Goal: Information Seeking & Learning: Check status

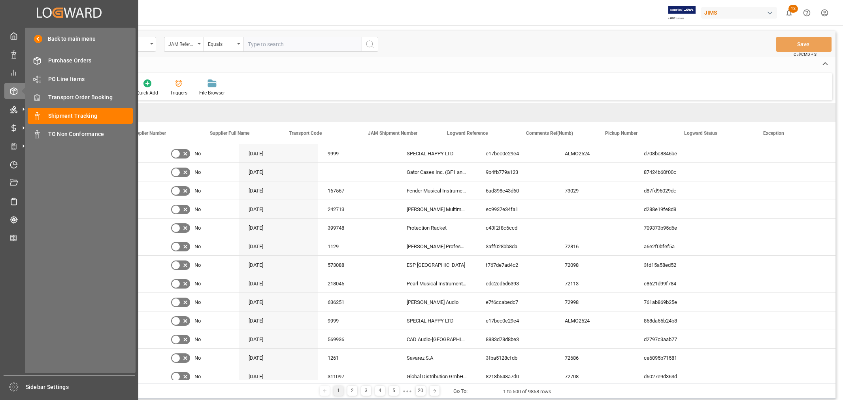
click at [16, 110] on icon at bounding box center [13, 109] width 7 height 7
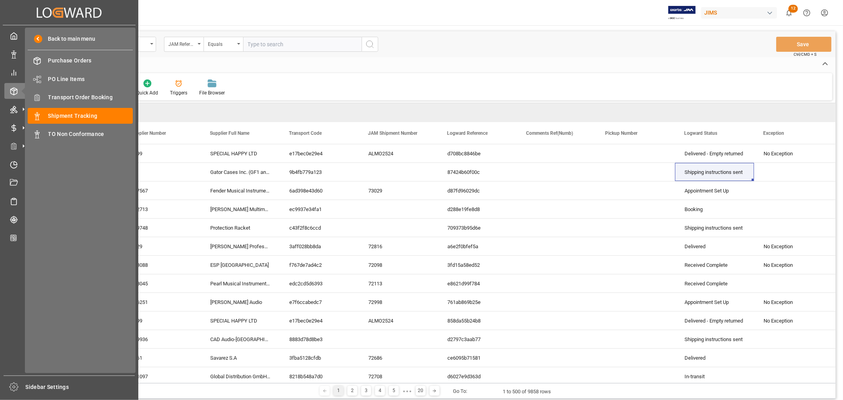
scroll to position [0, 196]
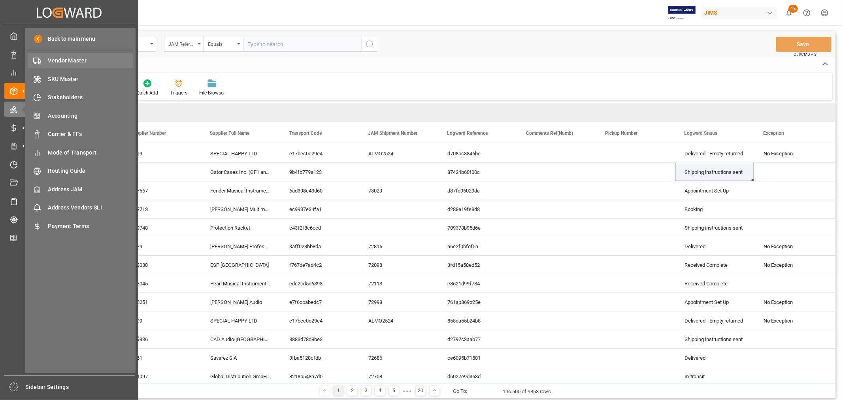
click at [57, 61] on span "Vendor Master" at bounding box center [90, 61] width 85 height 8
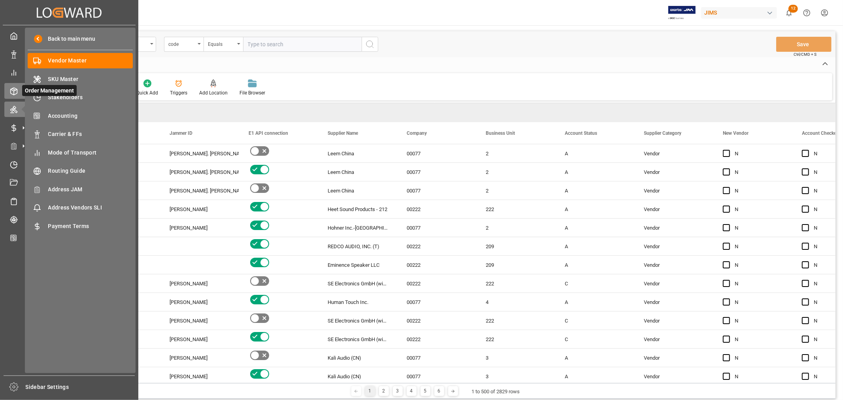
click at [21, 90] on icon at bounding box center [23, 91] width 8 height 8
click at [12, 88] on icon at bounding box center [14, 91] width 8 height 8
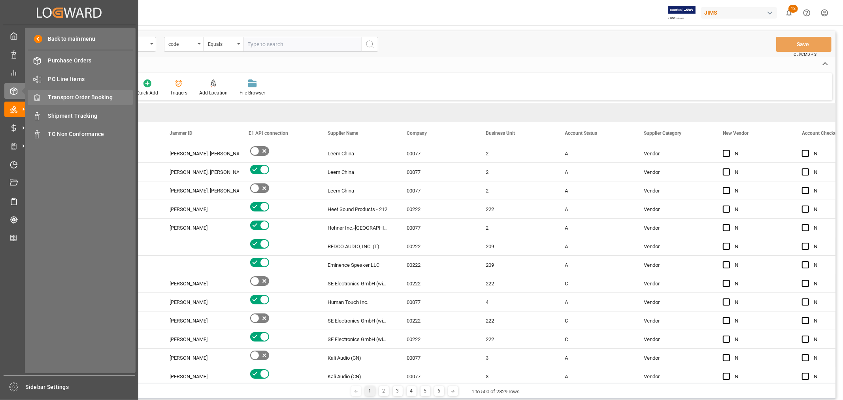
click at [69, 97] on span "Transport Order Booking" at bounding box center [90, 97] width 85 height 8
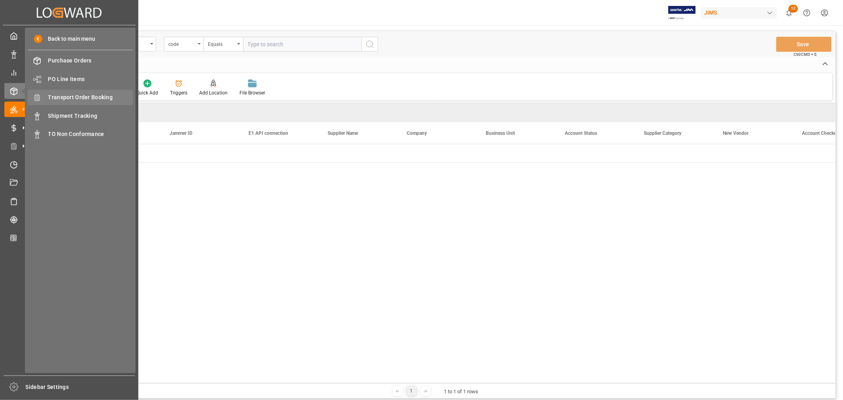
click at [92, 99] on span "Transport Order Booking" at bounding box center [90, 97] width 85 height 8
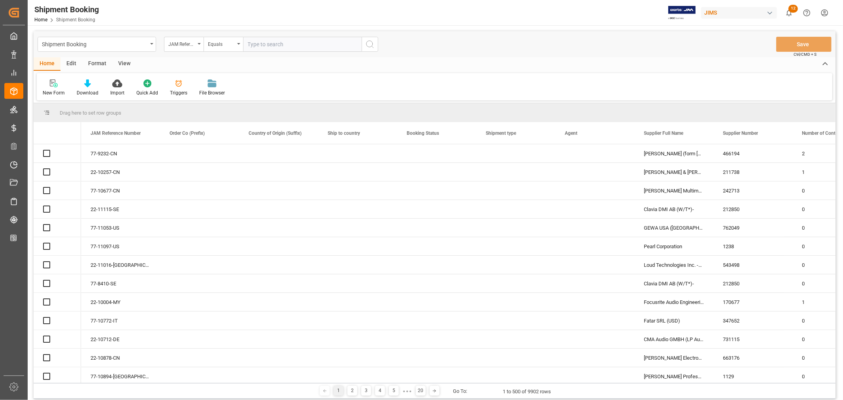
click at [274, 44] on input "text" at bounding box center [302, 44] width 119 height 15
paste input "77-9232-CN"
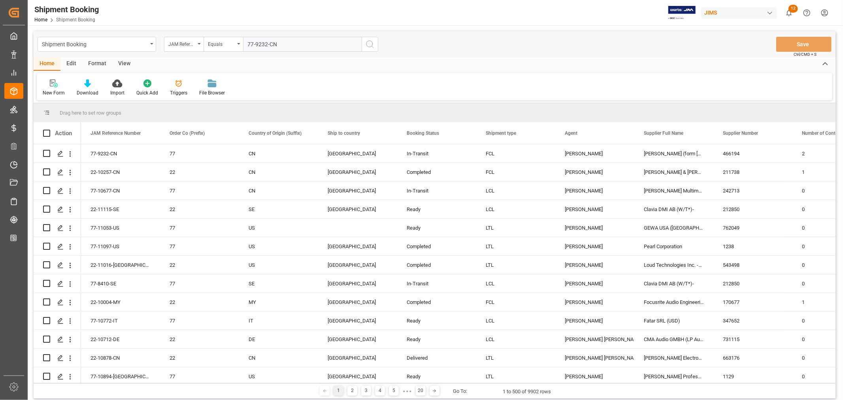
type input "77-9232-CN"
click at [369, 42] on icon "search button" at bounding box center [369, 44] width 9 height 9
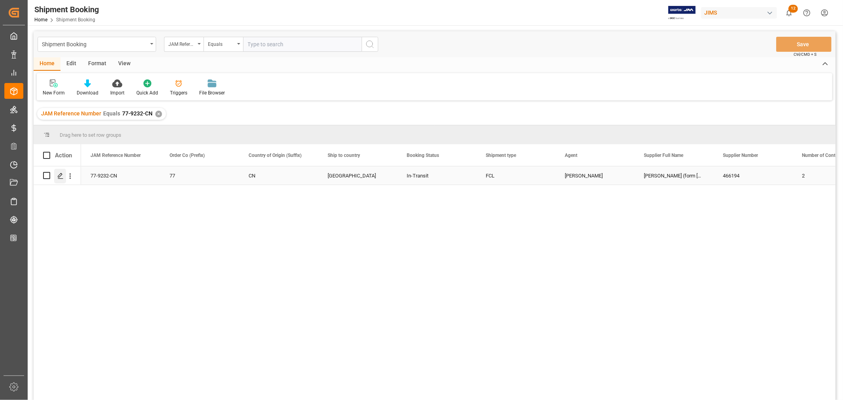
click at [61, 173] on icon "Press SPACE to select this row." at bounding box center [60, 176] width 6 height 6
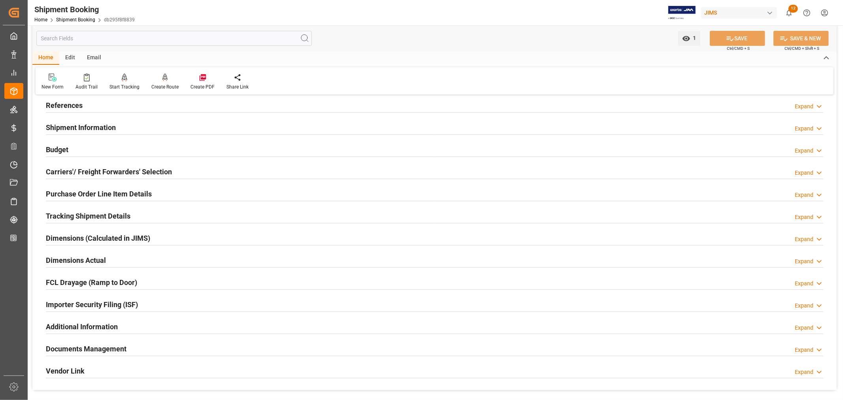
scroll to position [88, 0]
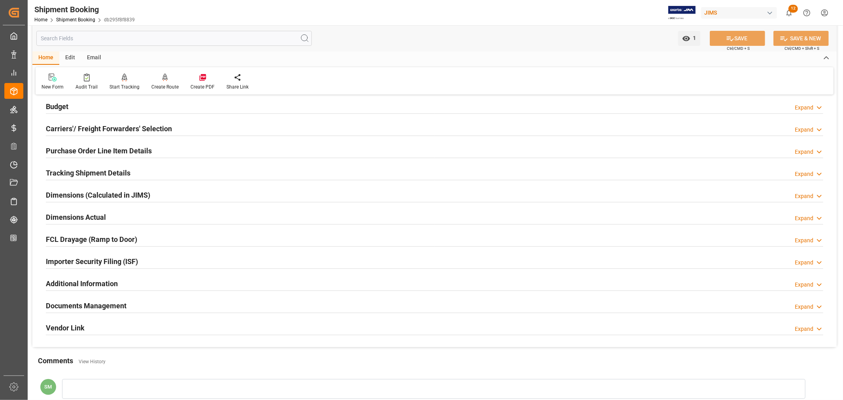
click at [82, 171] on h2 "Tracking Shipment Details" at bounding box center [88, 173] width 85 height 11
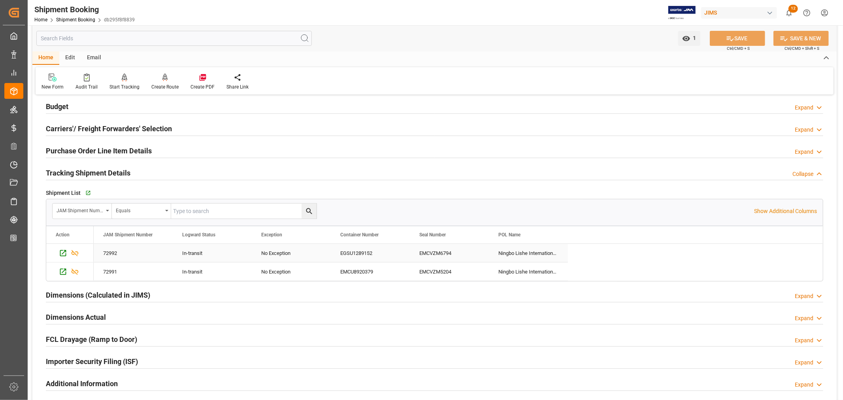
click at [365, 255] on div "EGSU1289152" at bounding box center [370, 253] width 79 height 18
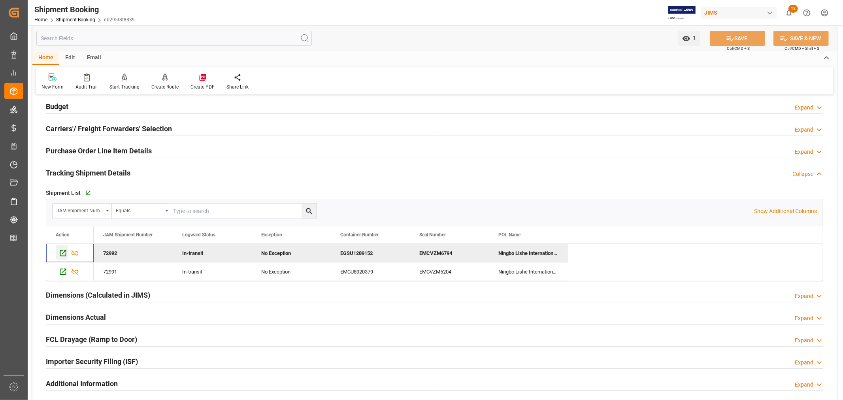
click at [66, 256] on icon "Press SPACE to deselect this row." at bounding box center [63, 253] width 8 height 8
click at [59, 273] on icon "Press SPACE to select this row." at bounding box center [63, 272] width 8 height 8
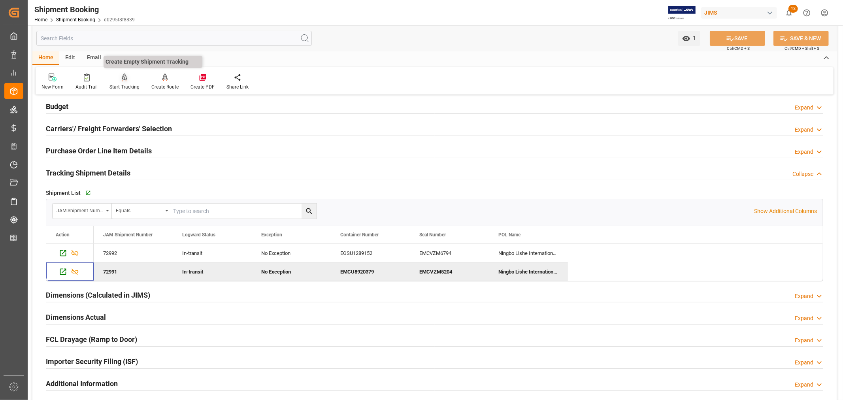
click at [123, 81] on icon at bounding box center [125, 78] width 6 height 8
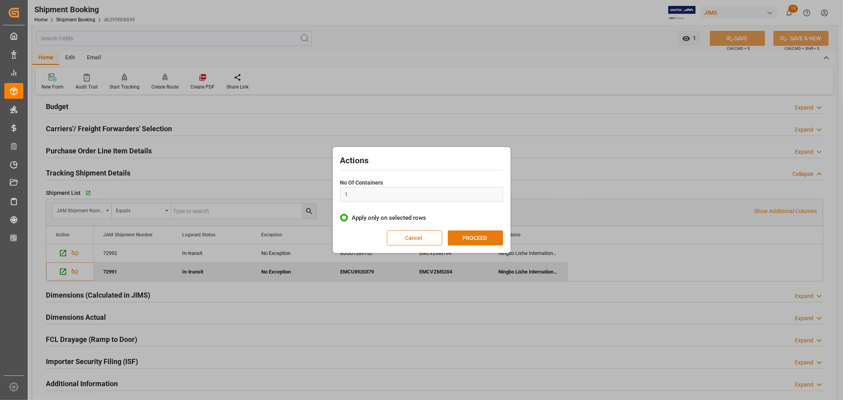
click at [481, 237] on button "PROCEED" at bounding box center [475, 237] width 55 height 15
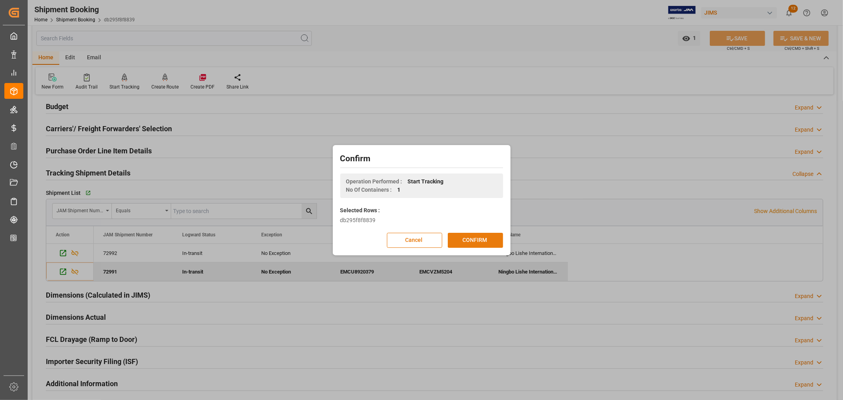
click at [475, 240] on button "CONFIRM" at bounding box center [475, 240] width 55 height 15
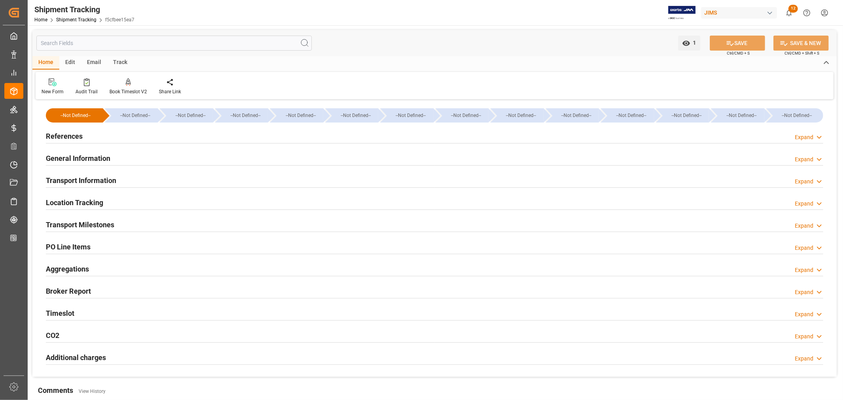
click at [77, 249] on h2 "PO Line Items" at bounding box center [68, 247] width 45 height 11
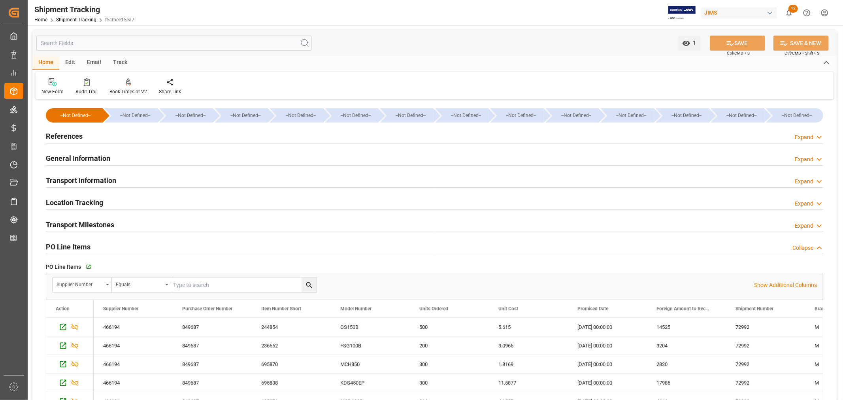
click at [82, 179] on h2 "Transport Information" at bounding box center [81, 180] width 70 height 11
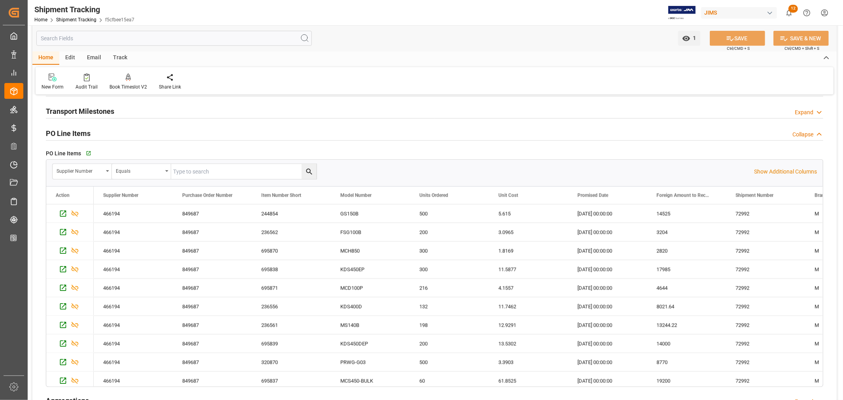
scroll to position [307, 0]
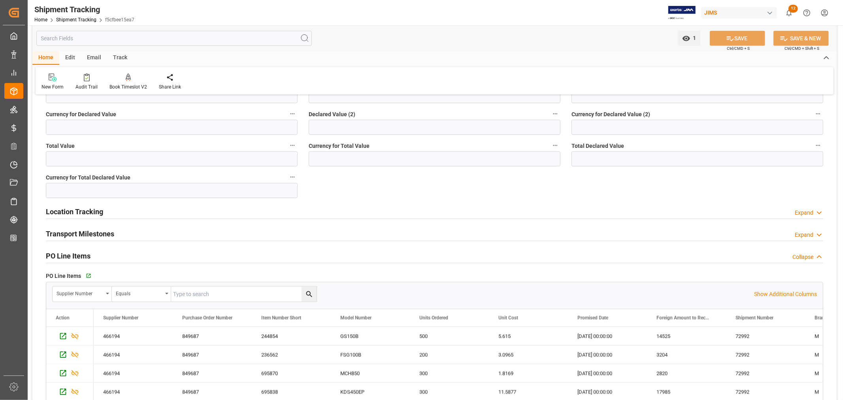
click at [76, 256] on h2 "PO Line Items" at bounding box center [68, 256] width 45 height 11
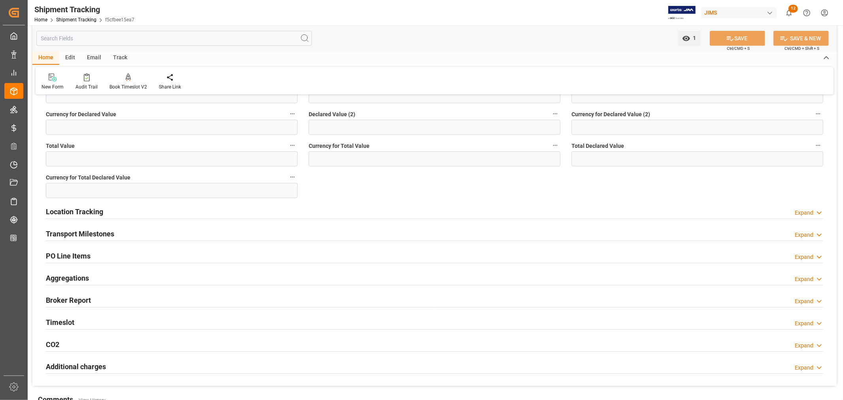
click at [89, 234] on h2 "Transport Milestones" at bounding box center [80, 234] width 68 height 11
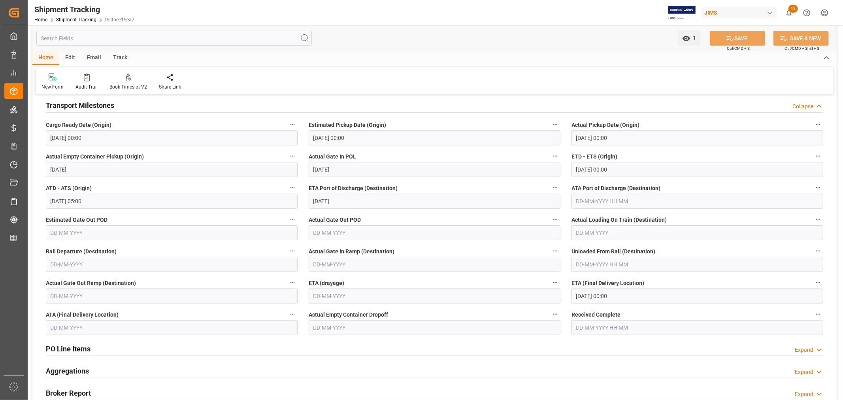
scroll to position [483, 0]
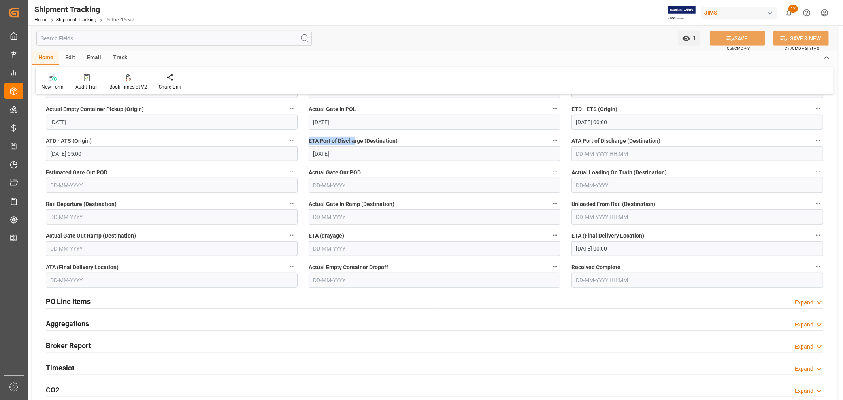
drag, startPoint x: 310, startPoint y: 141, endPoint x: 354, endPoint y: 140, distance: 44.7
click at [354, 140] on span "ETA Port of Discharge (Destination)" at bounding box center [353, 141] width 89 height 8
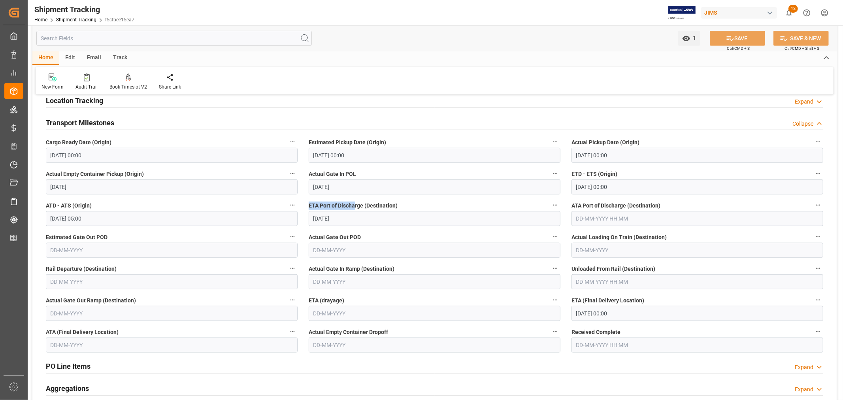
scroll to position [395, 0]
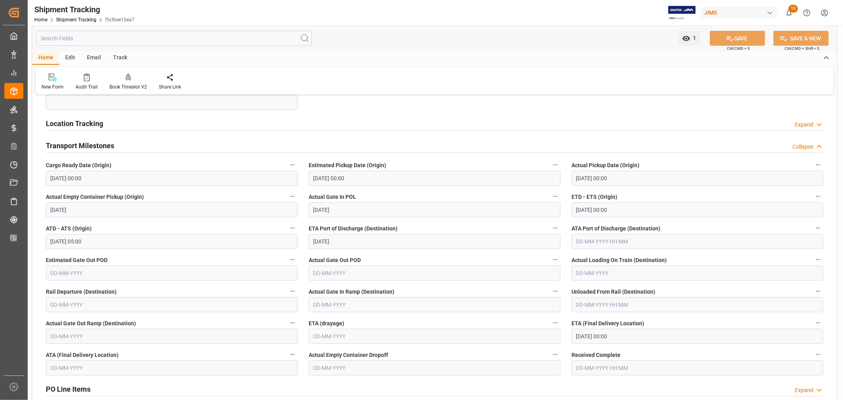
drag, startPoint x: 358, startPoint y: 119, endPoint x: 160, endPoint y: 2, distance: 229.9
click at [358, 118] on div "Location Tracking Expand" at bounding box center [435, 122] width 778 height 15
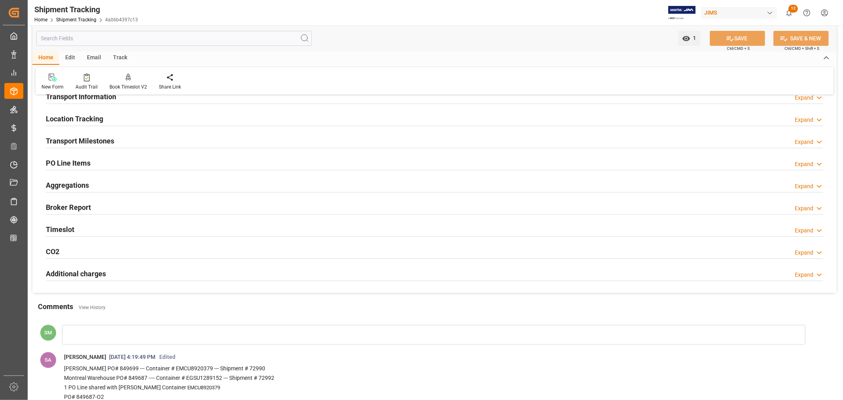
scroll to position [88, 0]
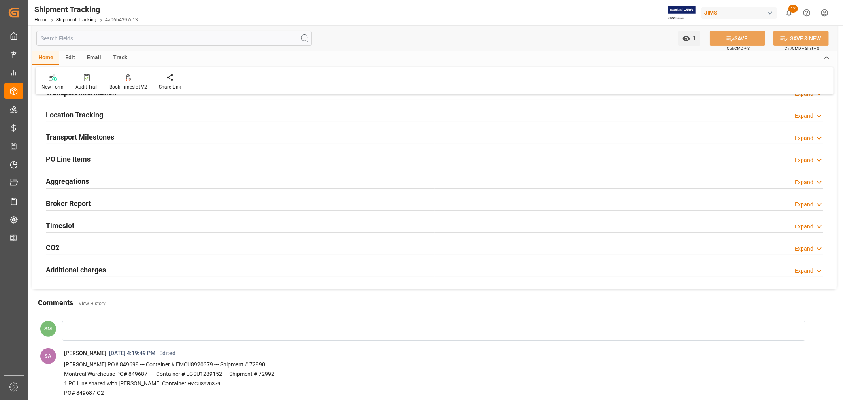
click at [80, 159] on h2 "PO Line Items" at bounding box center [68, 159] width 45 height 11
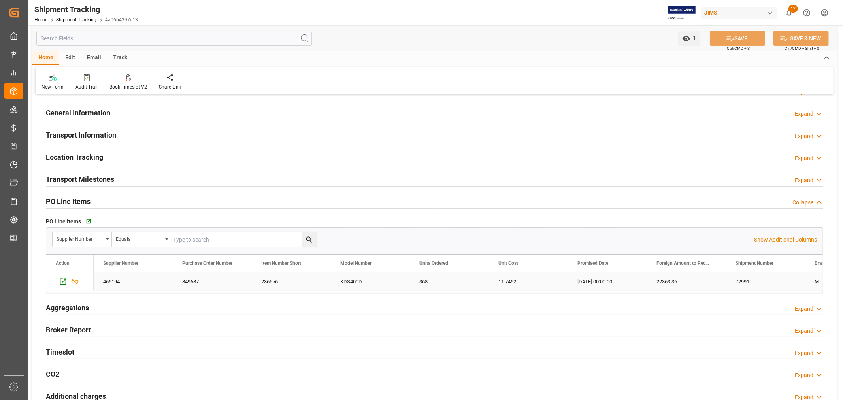
scroll to position [0, 0]
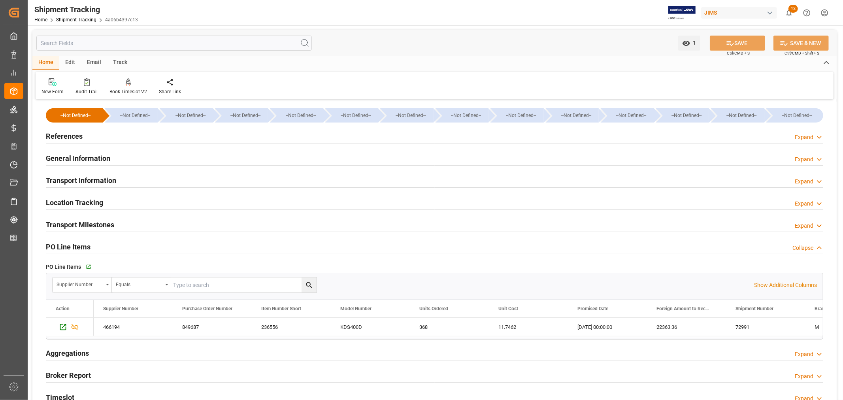
click at [92, 158] on h2 "General Information" at bounding box center [78, 158] width 64 height 11
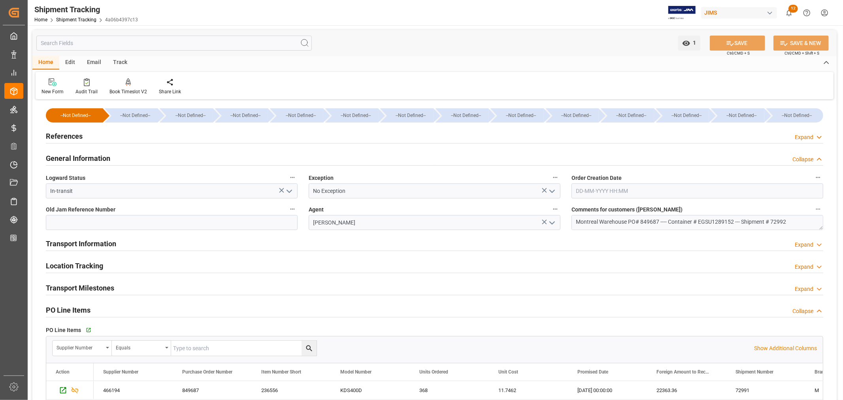
click at [92, 158] on h2 "General Information" at bounding box center [78, 158] width 64 height 11
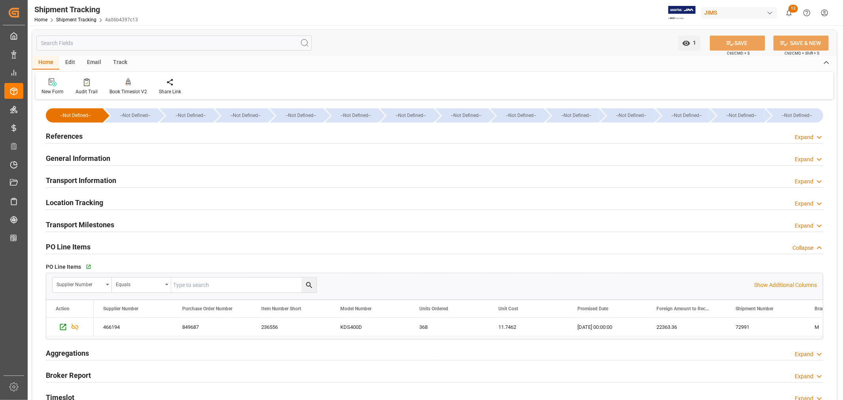
click at [74, 183] on h2 "Transport Information" at bounding box center [81, 180] width 70 height 11
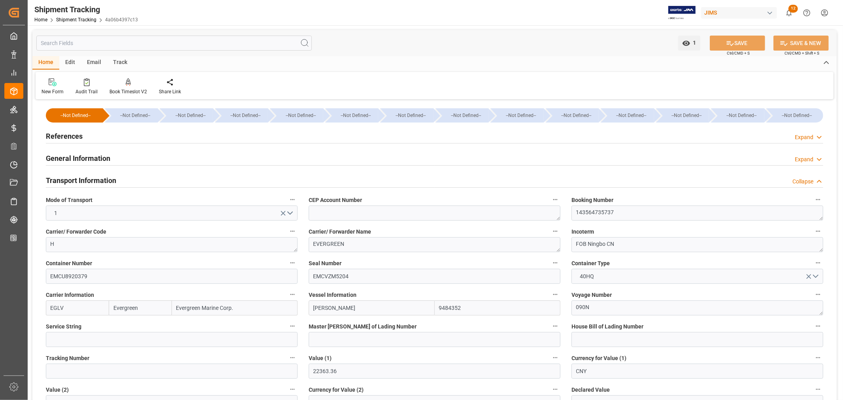
click at [99, 183] on h2 "Transport Information" at bounding box center [81, 180] width 70 height 11
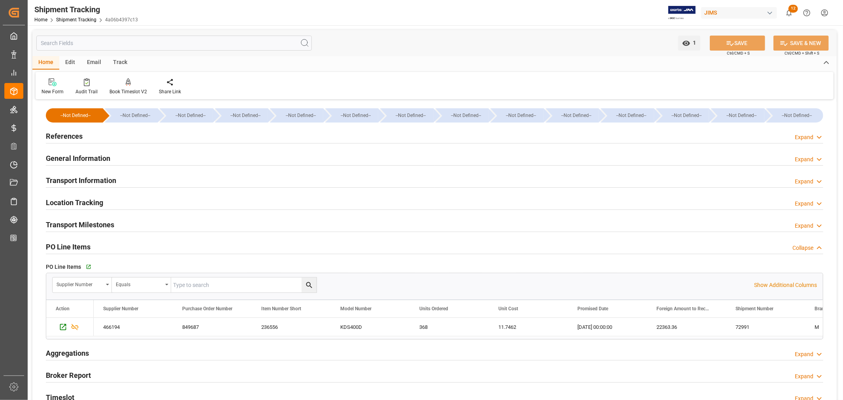
click at [73, 139] on h2 "References" at bounding box center [64, 136] width 37 height 11
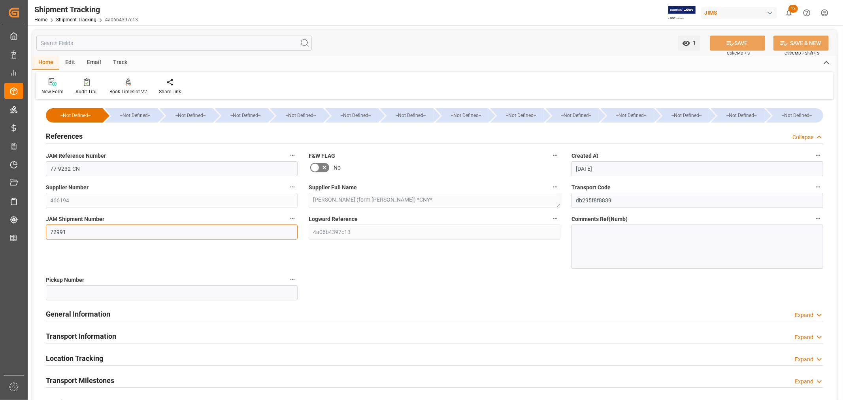
click at [50, 231] on input "72991" at bounding box center [172, 232] width 252 height 15
drag, startPoint x: 81, startPoint y: 167, endPoint x: 47, endPoint y: 170, distance: 34.5
click at [47, 169] on input "77-9232-CN" at bounding box center [172, 168] width 252 height 15
click at [54, 231] on input "72991" at bounding box center [172, 232] width 252 height 15
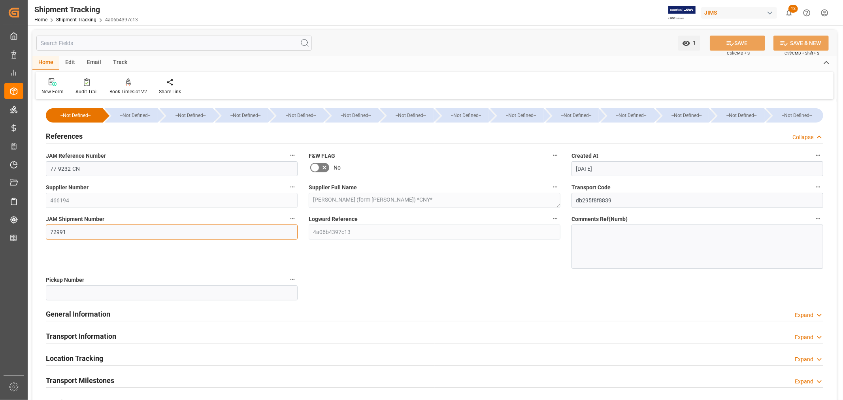
click at [72, 233] on input "72991" at bounding box center [172, 232] width 252 height 15
type input "72990"
click at [731, 41] on icon at bounding box center [730, 43] width 8 height 8
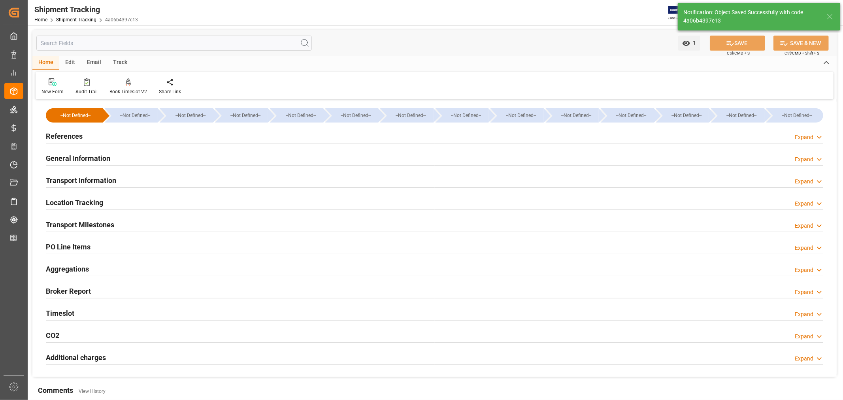
drag, startPoint x: 73, startPoint y: 245, endPoint x: 95, endPoint y: 241, distance: 22.1
click at [73, 244] on h2 "PO Line Items" at bounding box center [68, 247] width 45 height 11
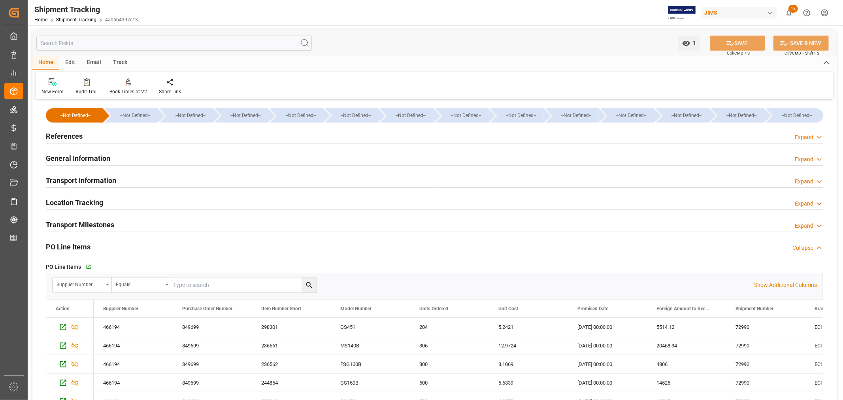
click at [73, 138] on h2 "References" at bounding box center [64, 136] width 37 height 11
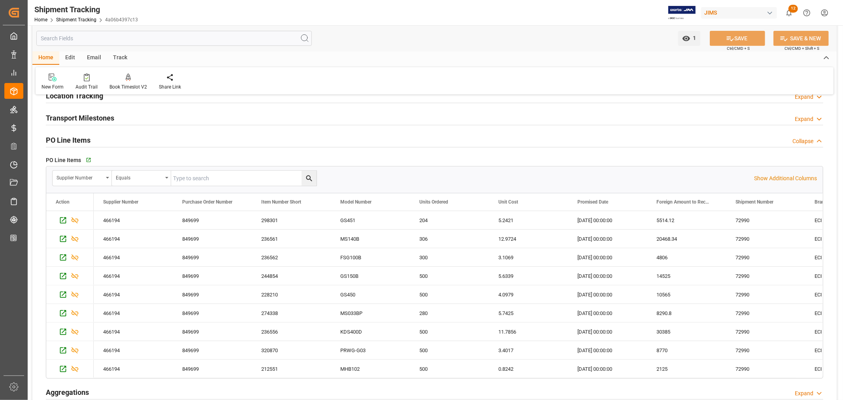
scroll to position [263, 0]
click at [107, 177] on icon "open menu" at bounding box center [107, 177] width 3 height 2
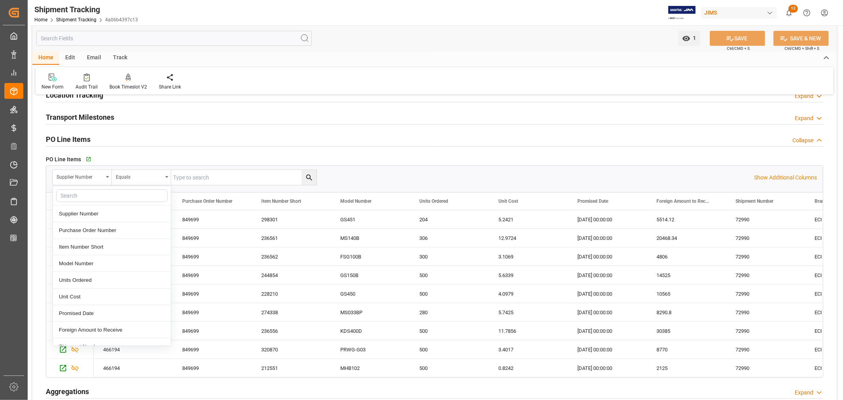
click at [91, 195] on input "text" at bounding box center [111, 195] width 111 height 13
type input "purchase"
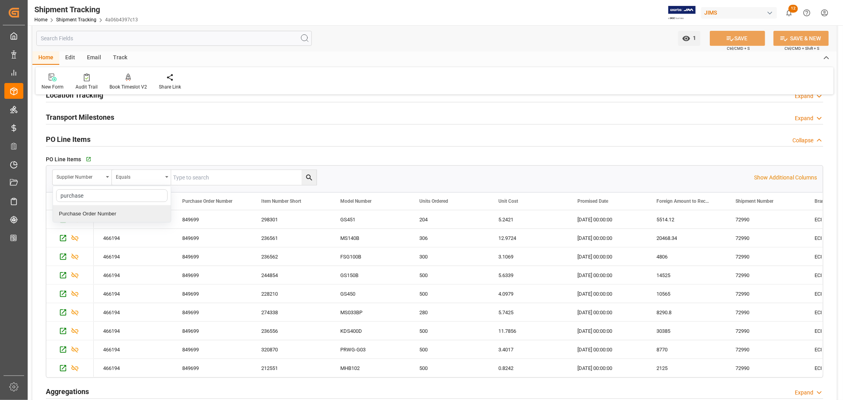
click at [93, 213] on div "Purchase Order Number" at bounding box center [112, 214] width 118 height 17
click at [188, 177] on input "text" at bounding box center [243, 177] width 145 height 15
click at [194, 177] on input "text" at bounding box center [243, 177] width 145 height 15
type input "849687"
click at [310, 176] on icon "search button" at bounding box center [309, 178] width 8 height 8
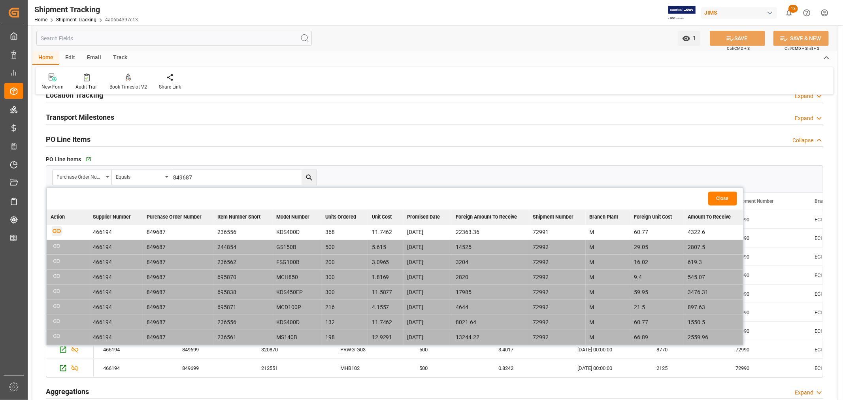
click at [59, 230] on icon "button" at bounding box center [57, 231] width 10 height 10
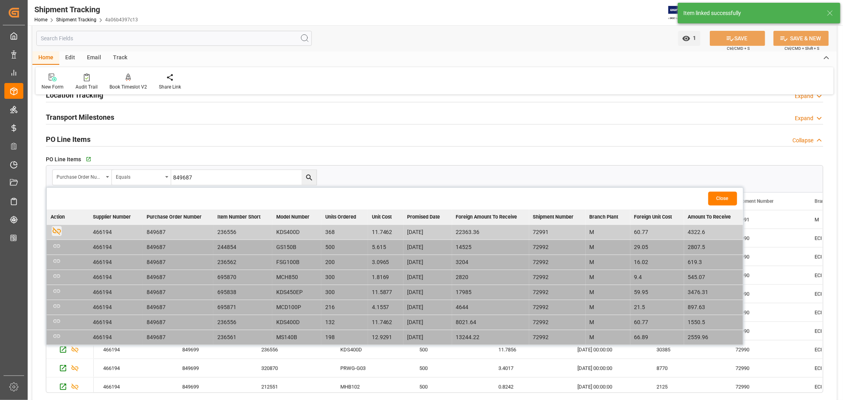
click at [727, 198] on button "Close" at bounding box center [722, 199] width 29 height 14
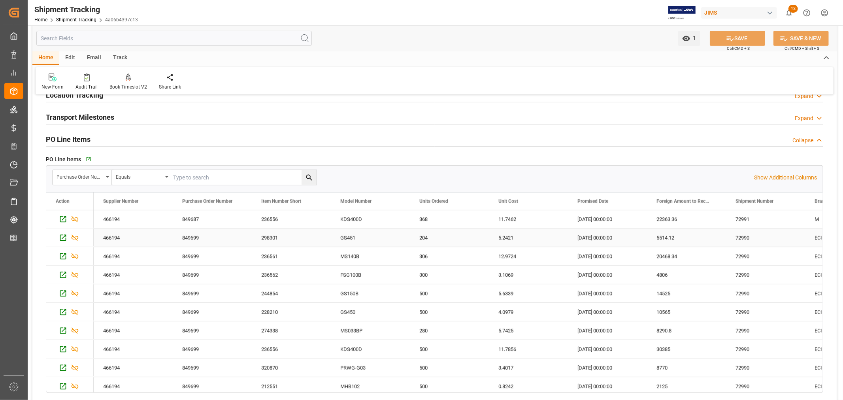
scroll to position [0, 0]
click at [746, 222] on div "72991" at bounding box center [765, 219] width 79 height 18
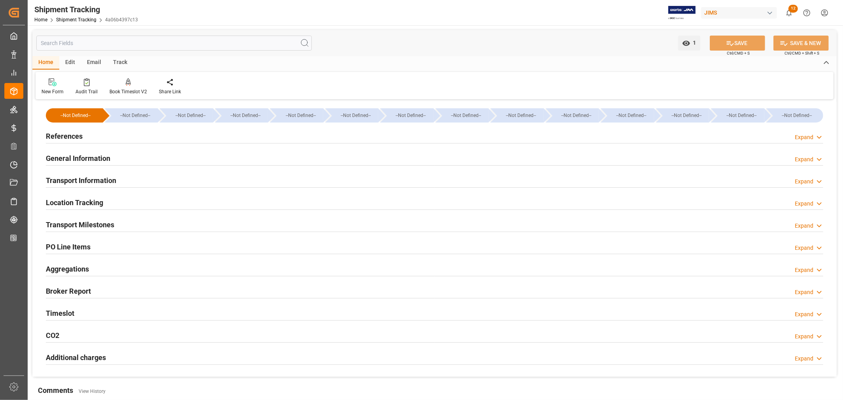
click at [80, 247] on h2 "PO Line Items" at bounding box center [68, 247] width 45 height 11
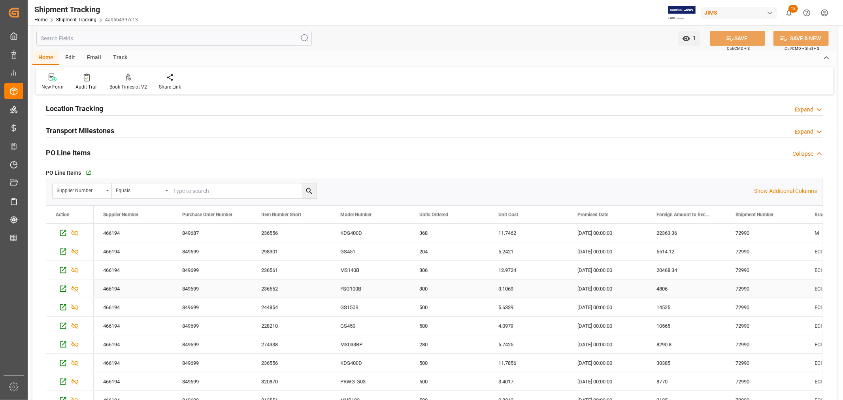
scroll to position [44, 0]
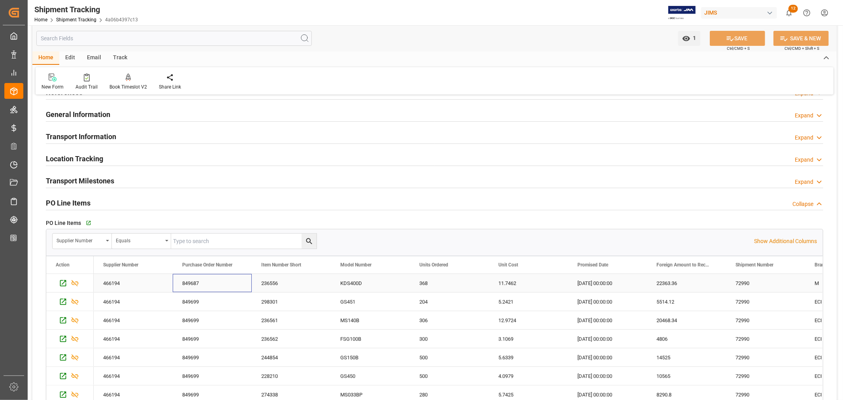
click at [194, 287] on div "849687" at bounding box center [212, 283] width 79 height 18
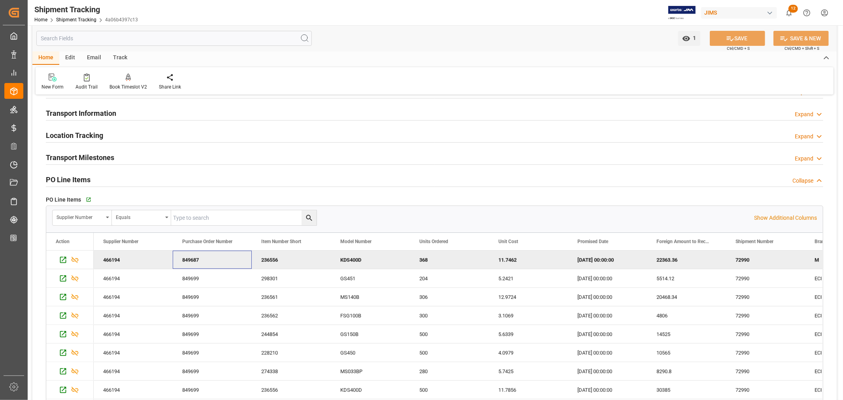
scroll to position [132, 0]
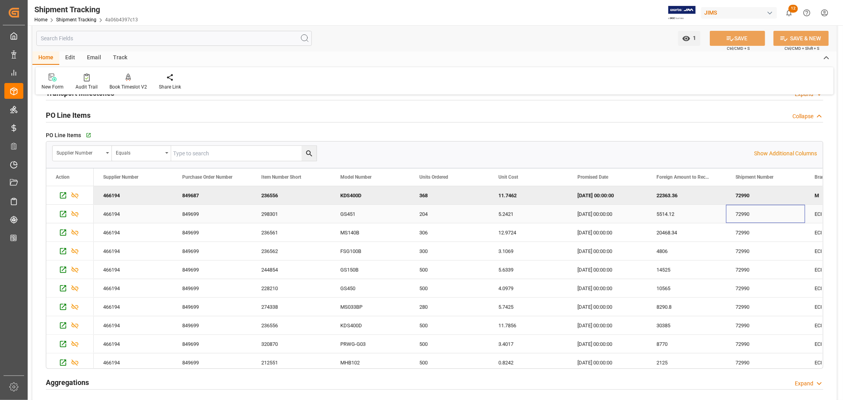
click at [768, 220] on div "72990" at bounding box center [765, 214] width 79 height 18
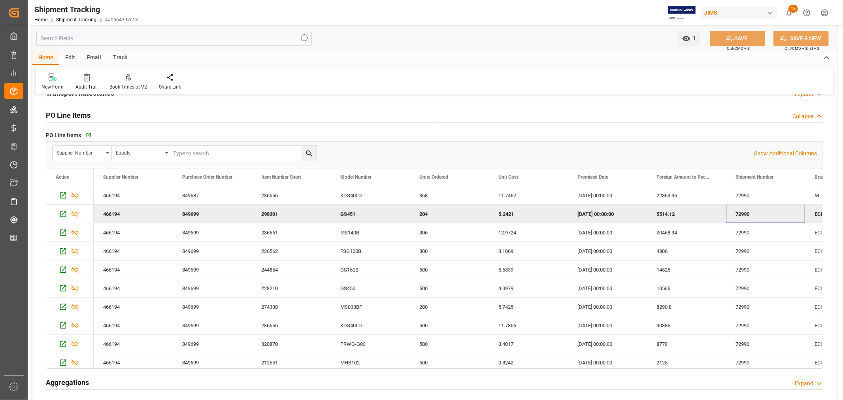
scroll to position [0, 64]
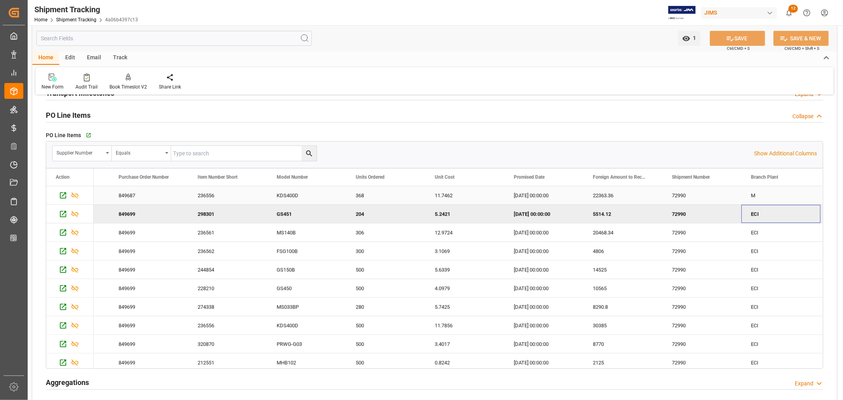
click at [761, 200] on div "M" at bounding box center [781, 195] width 79 height 18
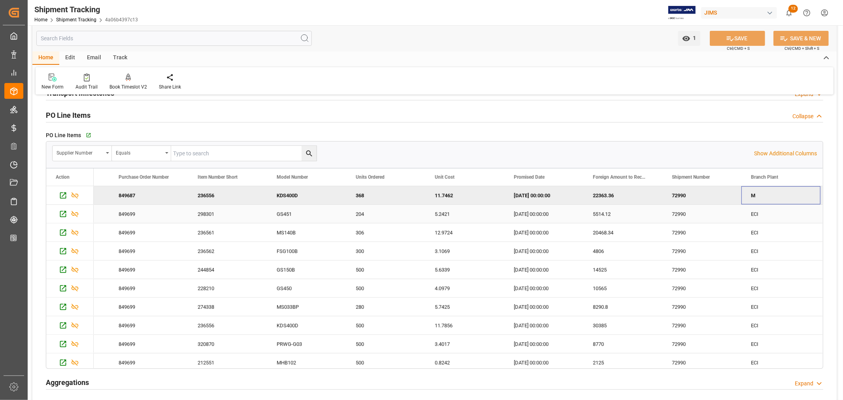
click at [756, 215] on div "ECI" at bounding box center [781, 214] width 79 height 18
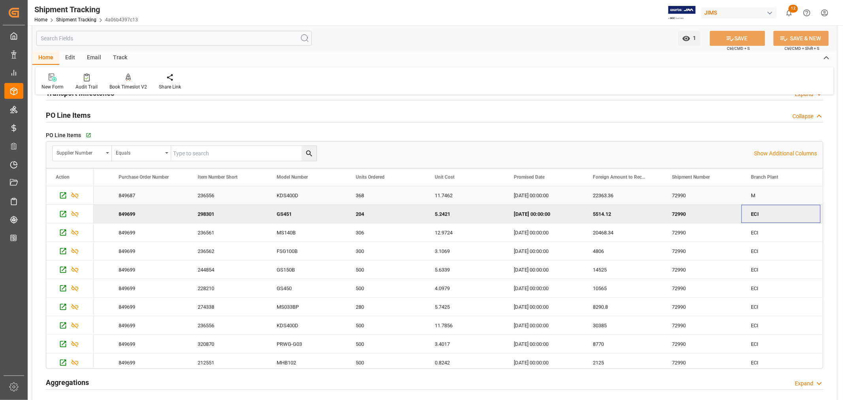
click at [693, 197] on div "72990" at bounding box center [702, 195] width 79 height 18
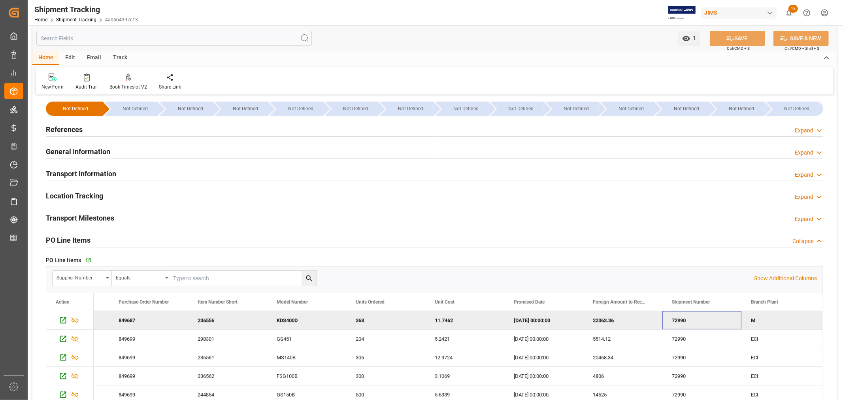
scroll to position [0, 0]
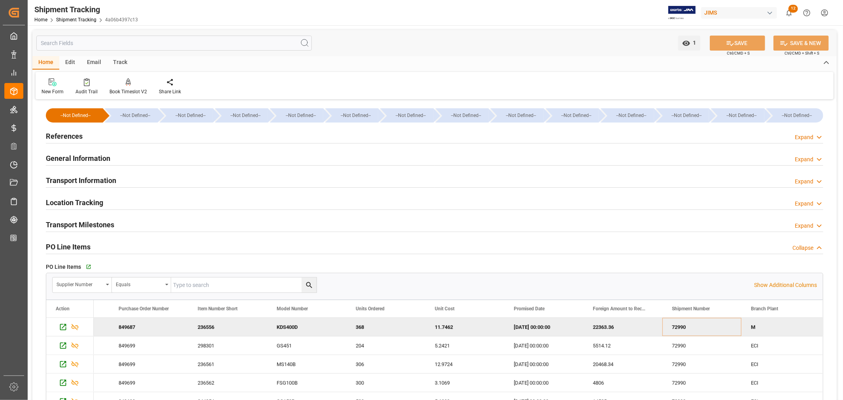
click at [90, 184] on h2 "Transport Information" at bounding box center [81, 180] width 70 height 11
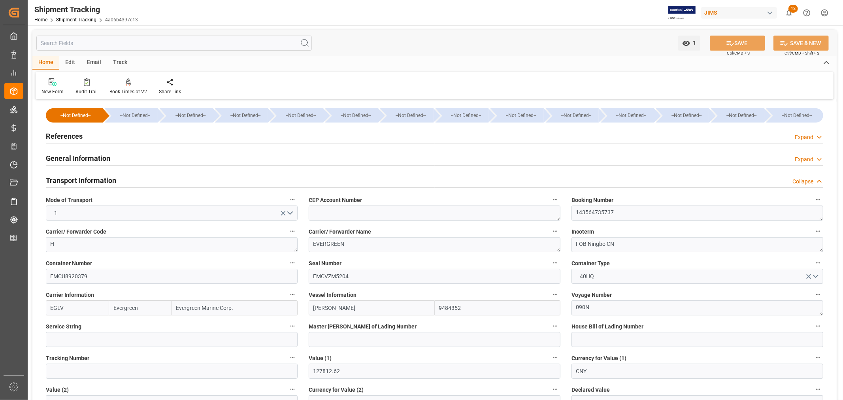
click at [92, 180] on h2 "Transport Information" at bounding box center [81, 180] width 70 height 11
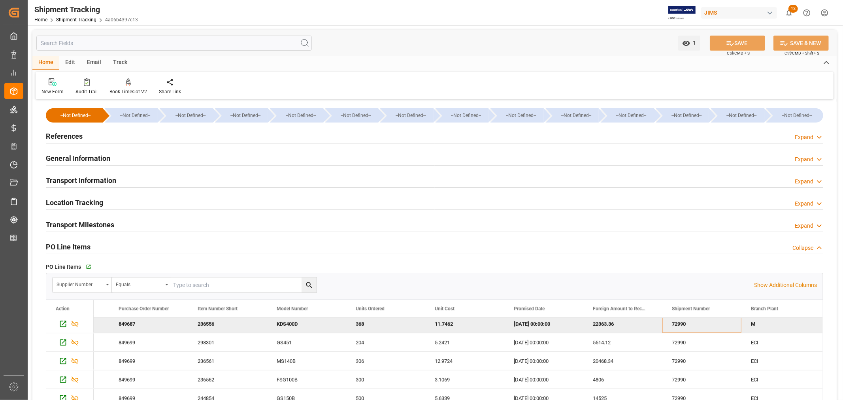
click at [68, 156] on h2 "General Information" at bounding box center [78, 158] width 64 height 11
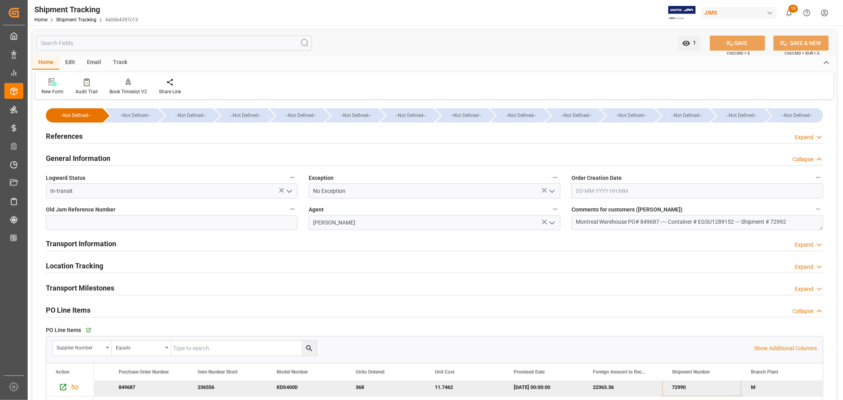
click at [73, 161] on h2 "General Information" at bounding box center [78, 158] width 64 height 11
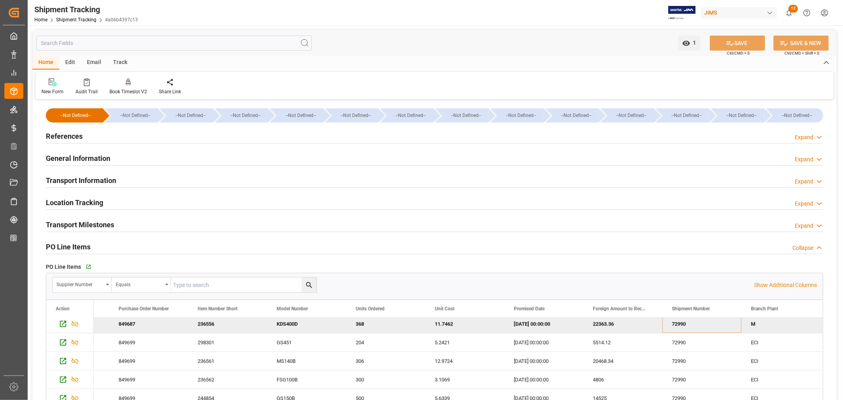
click at [68, 138] on h2 "References" at bounding box center [64, 136] width 37 height 11
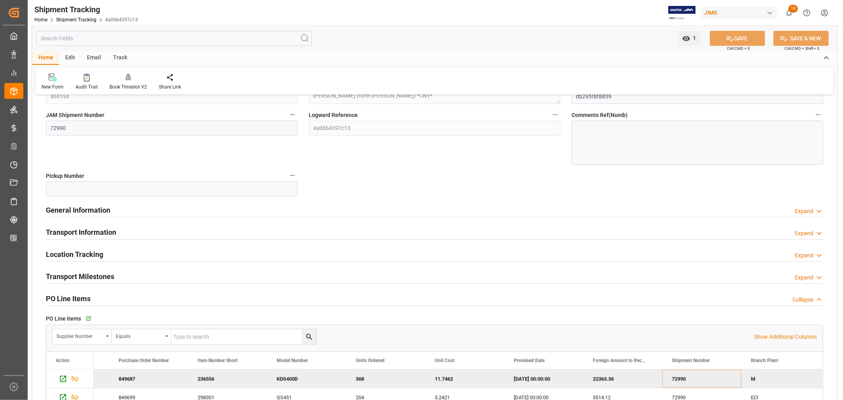
scroll to position [44, 0]
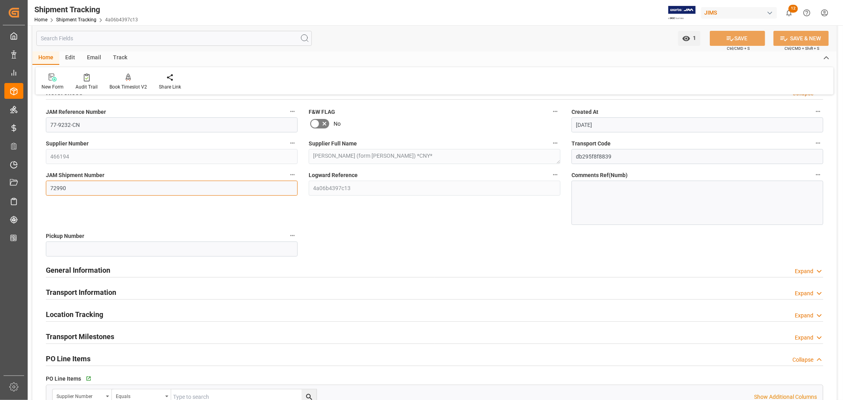
click at [70, 189] on input "72990" at bounding box center [172, 188] width 252 height 15
drag, startPoint x: 78, startPoint y: 185, endPoint x: 45, endPoint y: 186, distance: 32.8
click at [46, 186] on input "72990" at bounding box center [172, 188] width 252 height 15
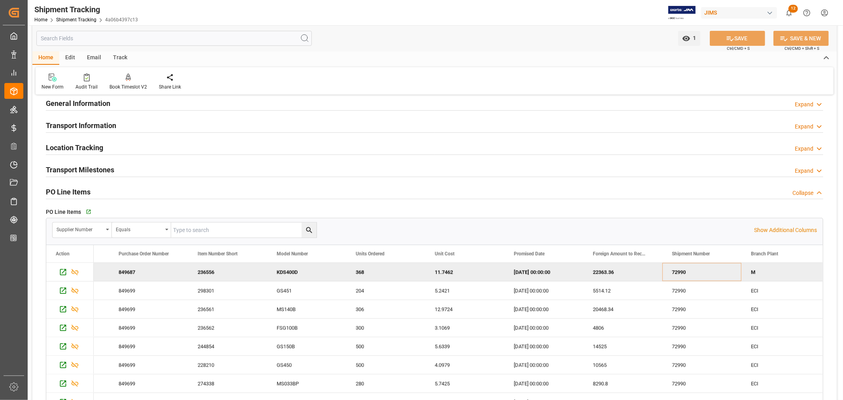
scroll to position [219, 0]
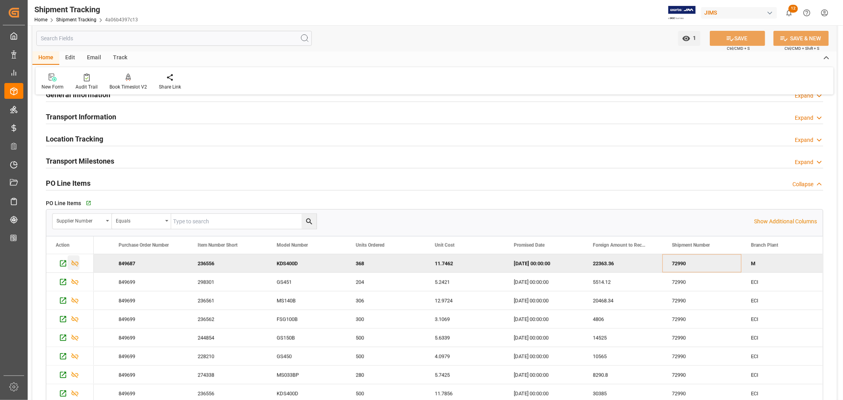
click at [75, 264] on icon "Press SPACE to deselect this row." at bounding box center [75, 264] width 7 height 6
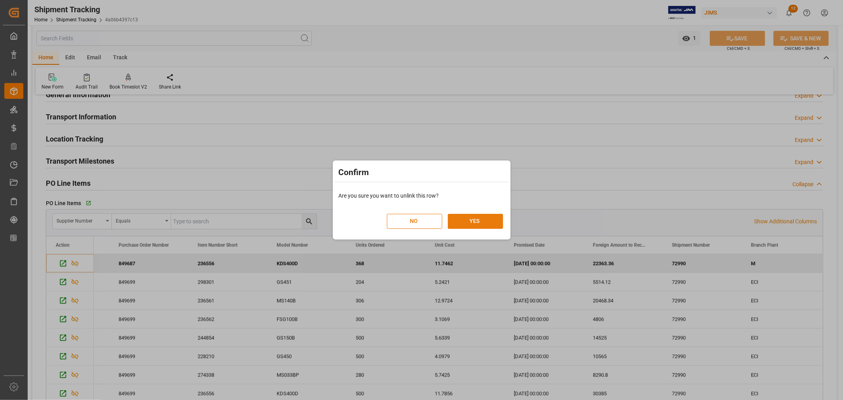
click at [478, 222] on button "YES" at bounding box center [475, 221] width 55 height 15
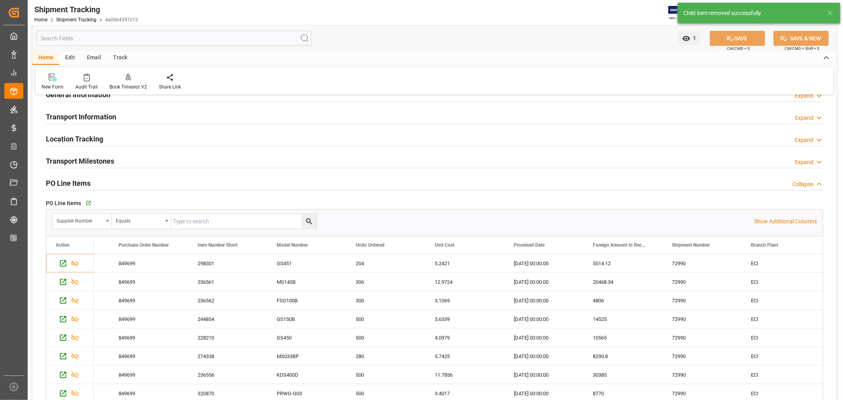
scroll to position [0, 0]
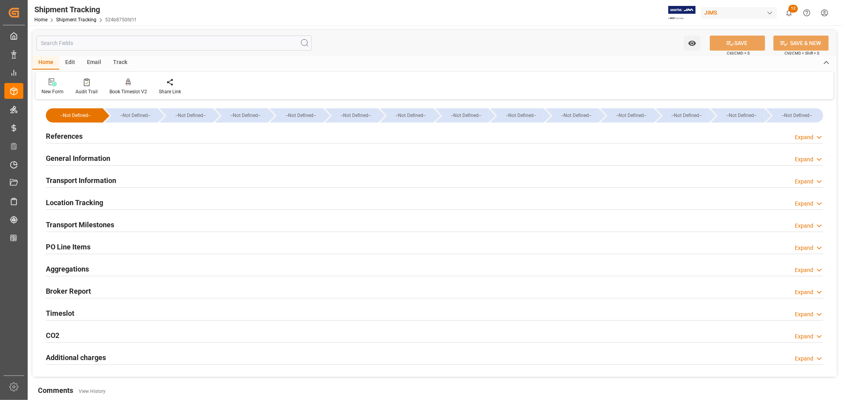
click at [64, 158] on h2 "General Information" at bounding box center [78, 158] width 64 height 11
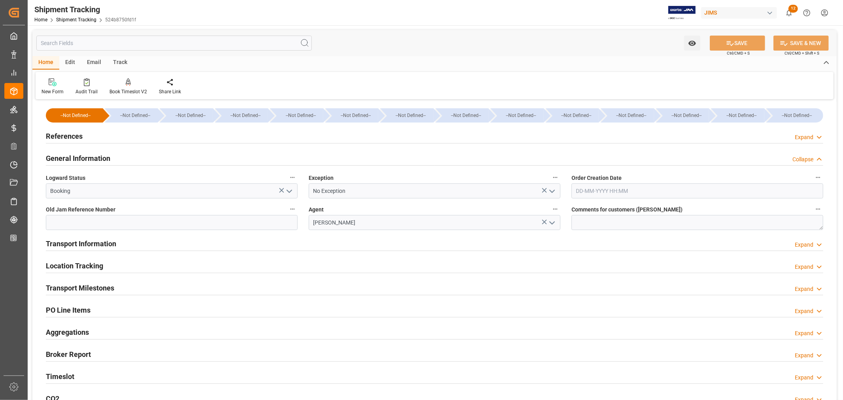
click at [76, 159] on h2 "General Information" at bounding box center [78, 158] width 64 height 11
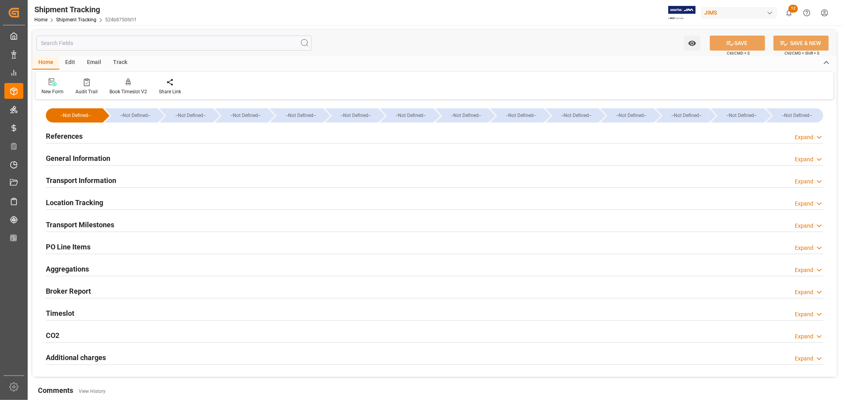
click at [66, 135] on h2 "References" at bounding box center [64, 136] width 37 height 11
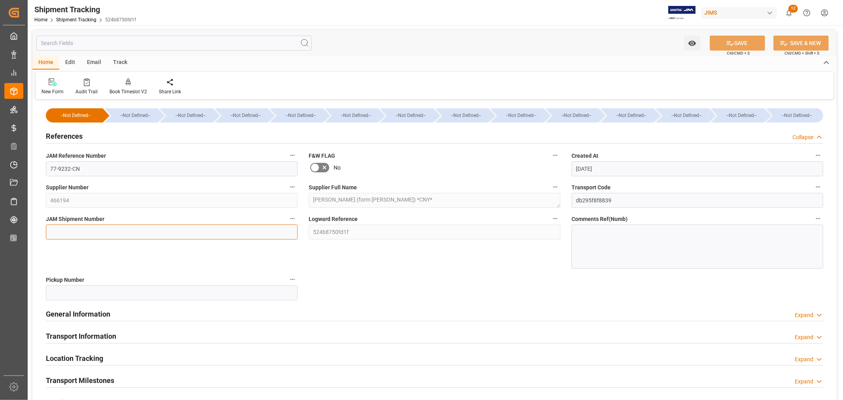
click at [70, 233] on input at bounding box center [172, 232] width 252 height 15
type input "72991"
click at [745, 40] on button "SAVE" at bounding box center [737, 43] width 55 height 15
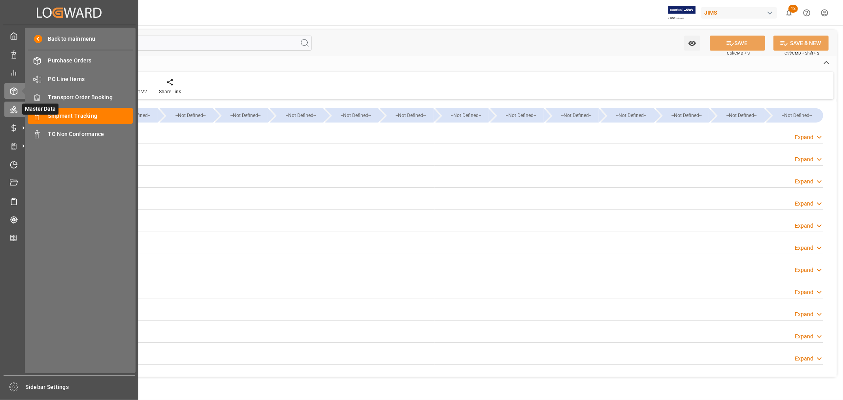
click at [12, 108] on icon at bounding box center [14, 110] width 8 height 8
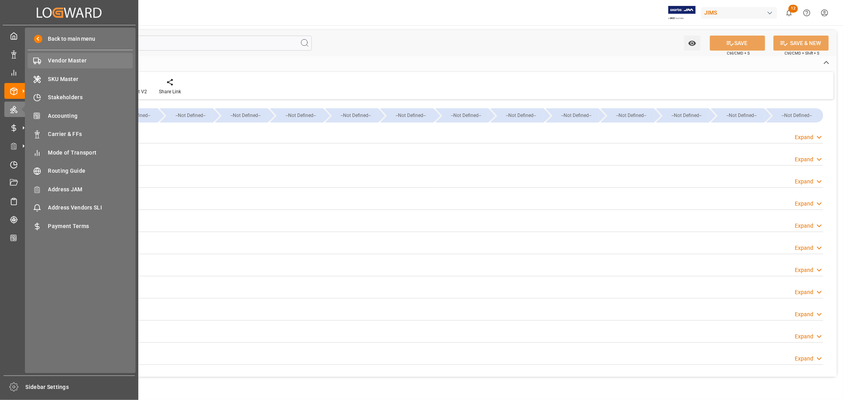
click at [62, 59] on span "Vendor Master" at bounding box center [90, 61] width 85 height 8
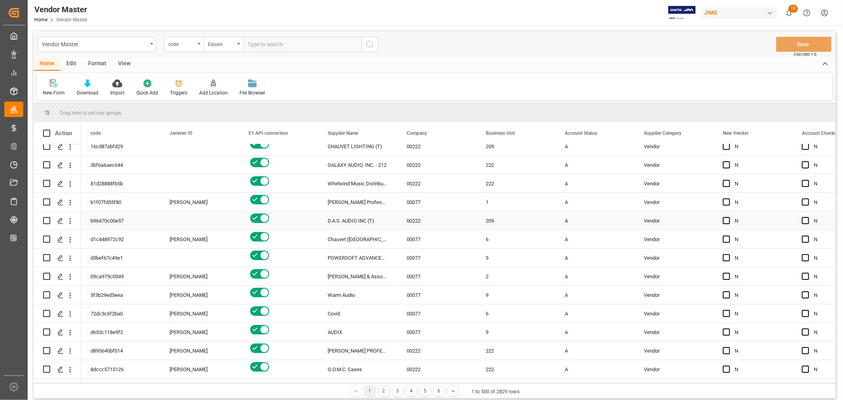
scroll to position [2548, 0]
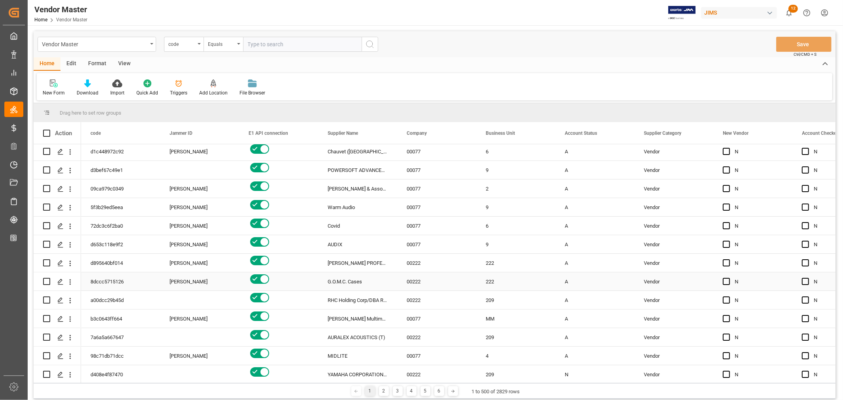
click at [195, 278] on div "Amitkumar Prajapati" at bounding box center [200, 282] width 60 height 18
click at [224, 132] on span at bounding box center [226, 133] width 7 height 7
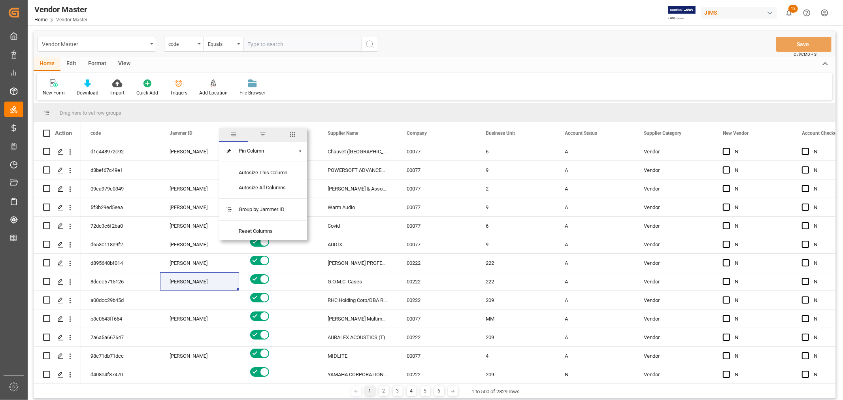
click at [264, 137] on span "filter" at bounding box center [262, 134] width 7 height 7
type input "J03"
click at [270, 199] on button "Apply" at bounding box center [272, 200] width 15 height 8
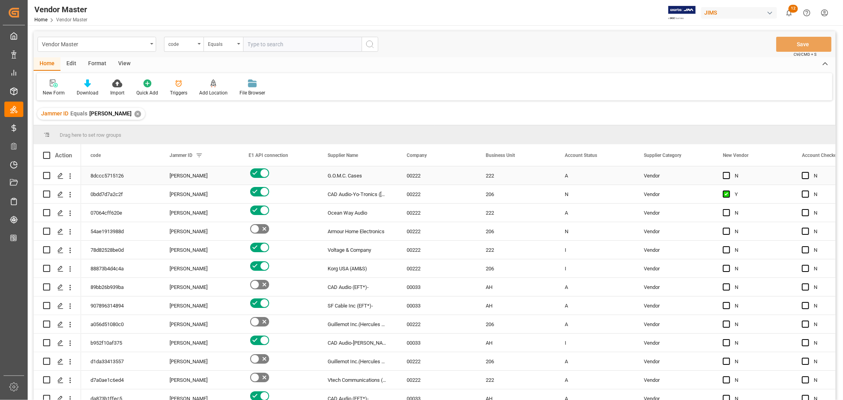
click at [188, 175] on div "Amitkumar Prajapati" at bounding box center [200, 176] width 60 height 18
click at [225, 180] on icon "open menu" at bounding box center [224, 180] width 9 height 9
click at [188, 260] on div "Jacques Denis" at bounding box center [211, 260] width 88 height 28
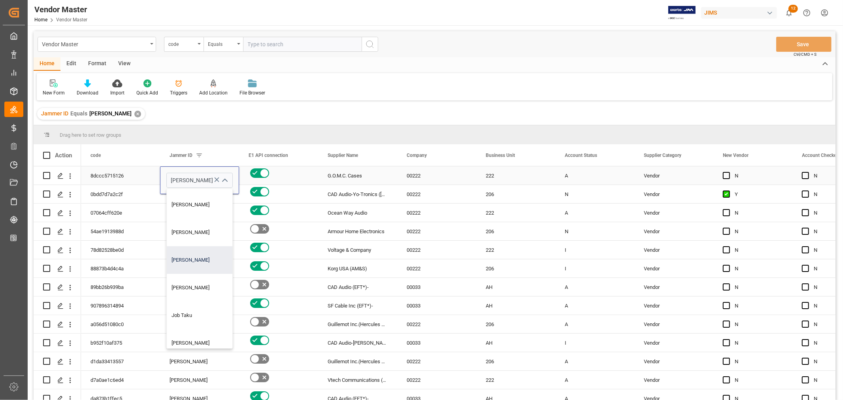
type input "Jacques Denis"
click at [186, 196] on div "Amitkumar Prajapati" at bounding box center [200, 194] width 60 height 18
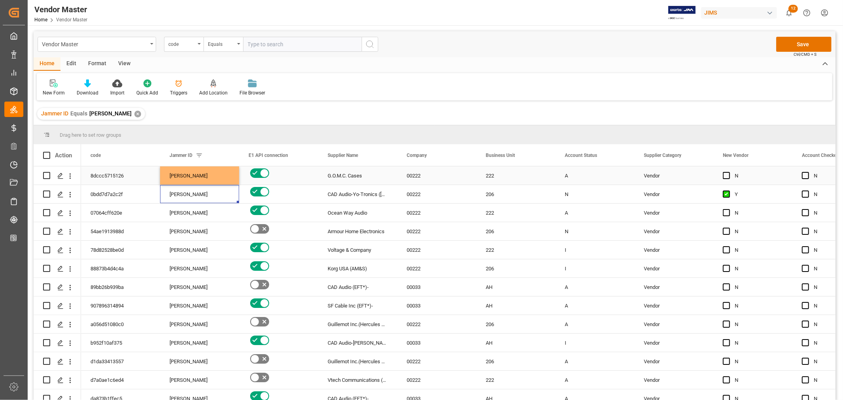
drag, startPoint x: 191, startPoint y: 180, endPoint x: 206, endPoint y: 179, distance: 14.3
click at [191, 179] on div "Jacques Denis" at bounding box center [200, 176] width 60 height 18
drag, startPoint x: 237, startPoint y: 183, endPoint x: 225, endPoint y: 360, distance: 177.2
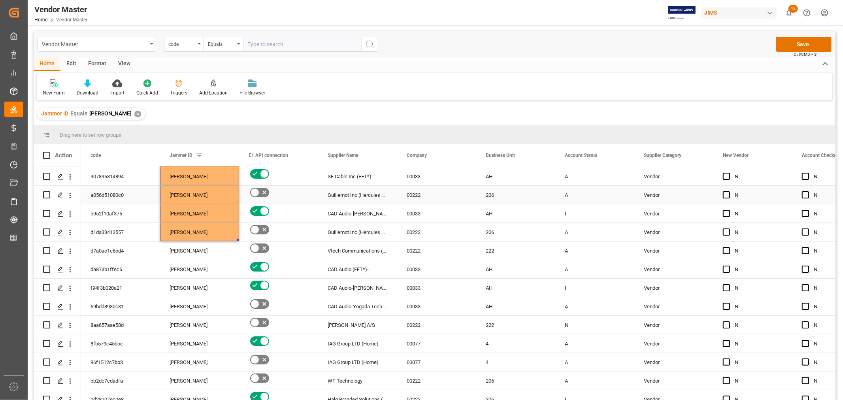
scroll to position [132, 0]
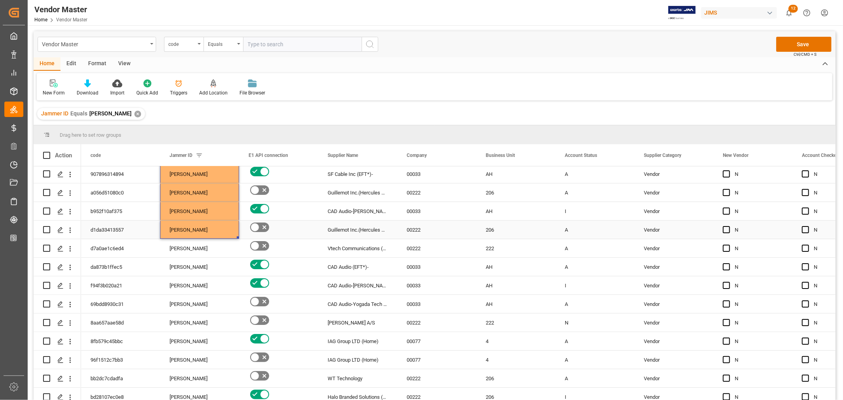
click at [190, 225] on div "Jacques Denis" at bounding box center [200, 230] width 60 height 18
drag, startPoint x: 237, startPoint y: 236, endPoint x: 216, endPoint y: 359, distance: 124.3
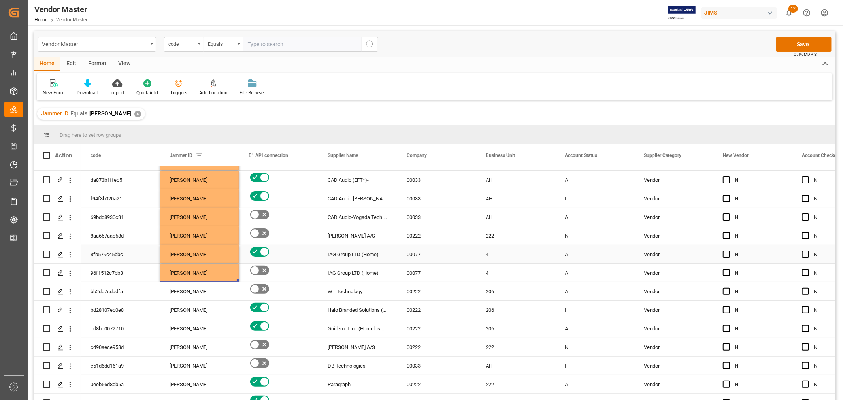
scroll to position [219, 0]
drag, startPoint x: 237, startPoint y: 280, endPoint x: 223, endPoint y: 375, distance: 96.3
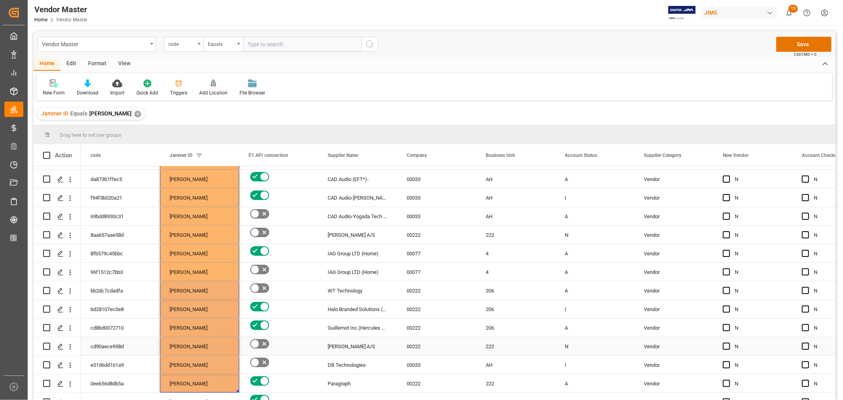
scroll to position [351, 0]
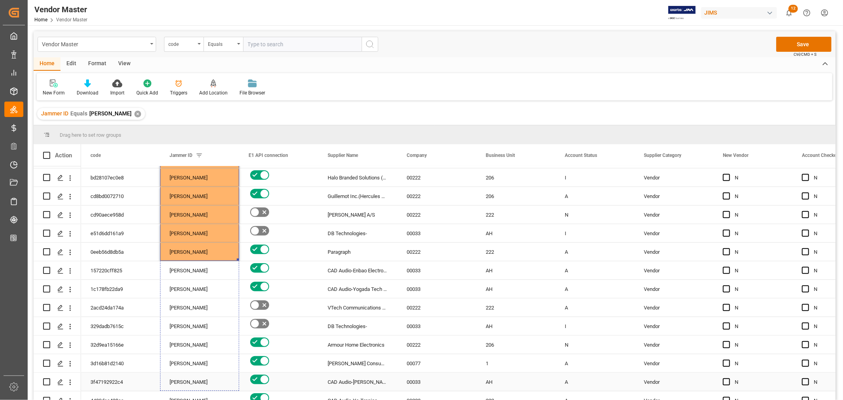
drag, startPoint x: 238, startPoint y: 259, endPoint x: 225, endPoint y: 378, distance: 120.2
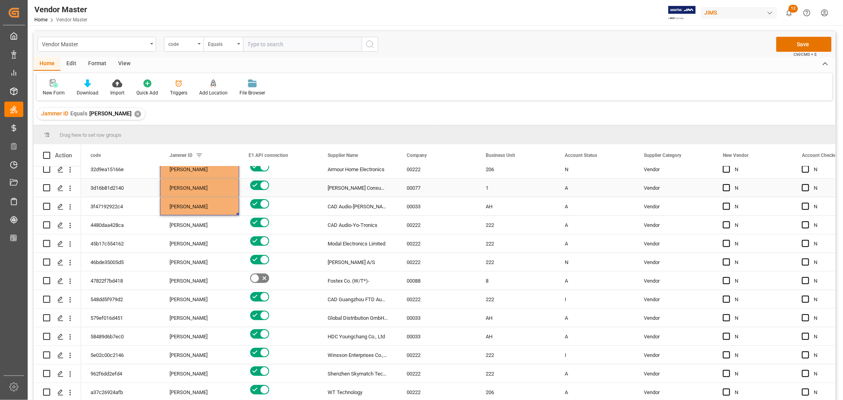
scroll to position [527, 0]
drag, startPoint x: 238, startPoint y: 214, endPoint x: 228, endPoint y: 380, distance: 166.0
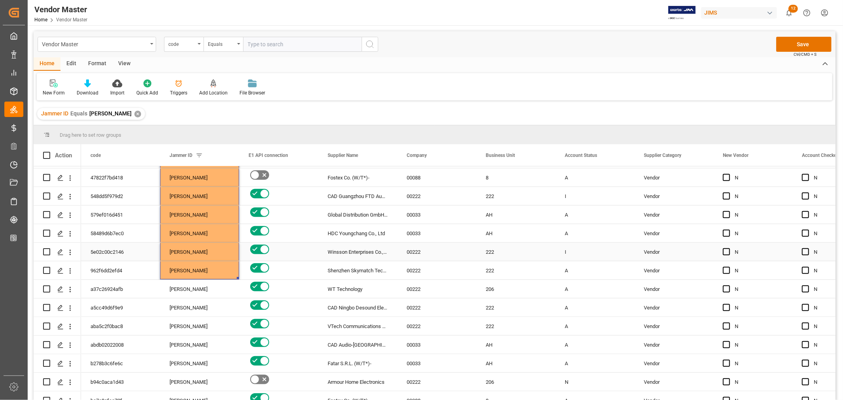
scroll to position [659, 0]
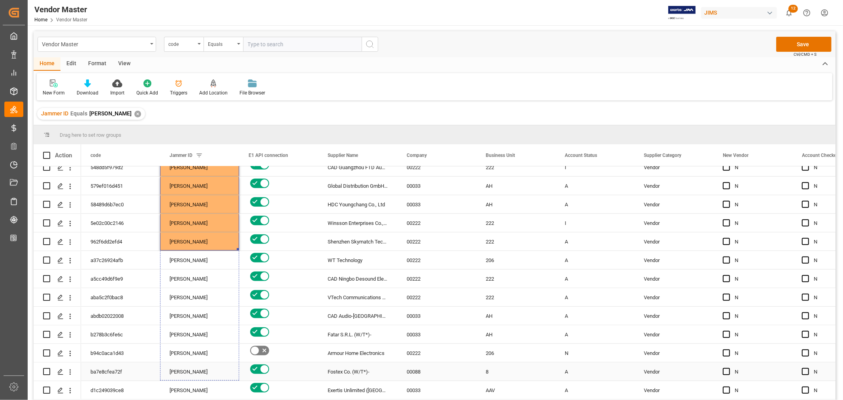
drag, startPoint x: 238, startPoint y: 249, endPoint x: 227, endPoint y: 377, distance: 127.8
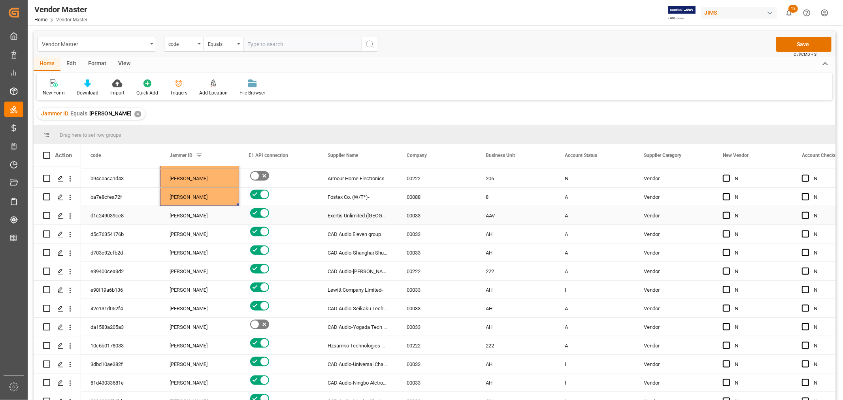
scroll to position [835, 0]
drag, startPoint x: 238, startPoint y: 203, endPoint x: 220, endPoint y: 374, distance: 172.5
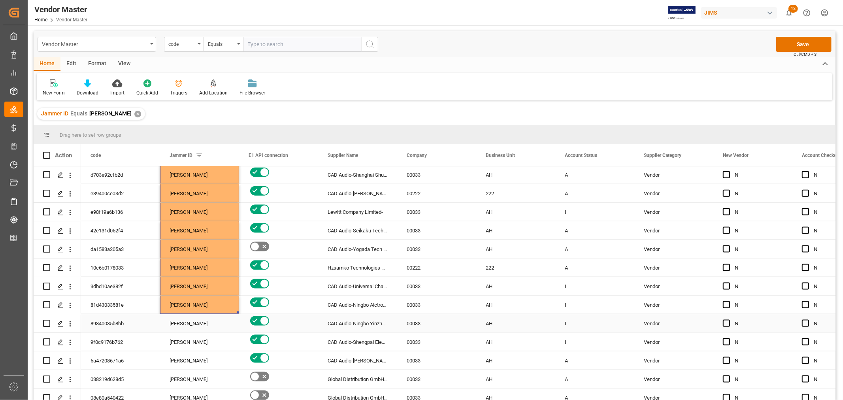
scroll to position [966, 0]
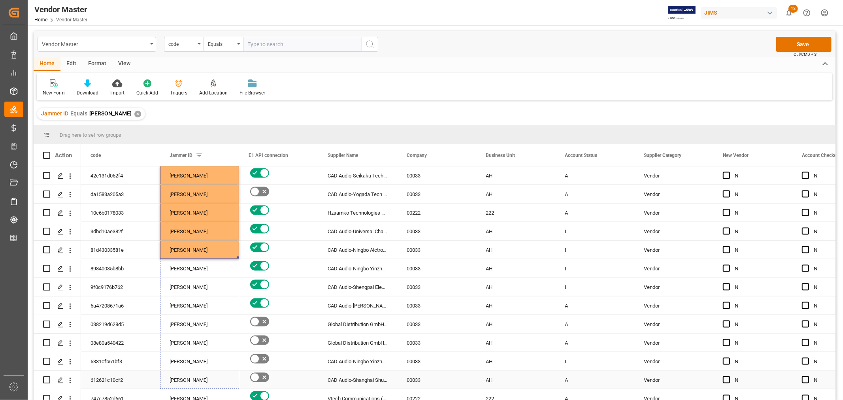
drag, startPoint x: 238, startPoint y: 257, endPoint x: 227, endPoint y: 382, distance: 125.8
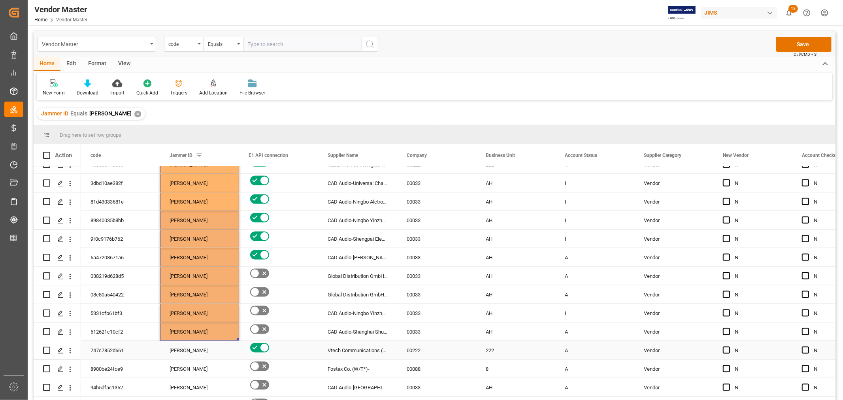
scroll to position [1142, 0]
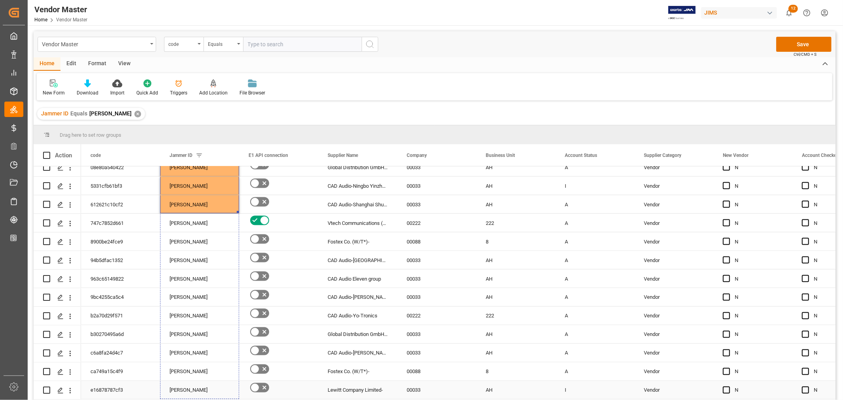
drag, startPoint x: 238, startPoint y: 211, endPoint x: 222, endPoint y: 386, distance: 175.9
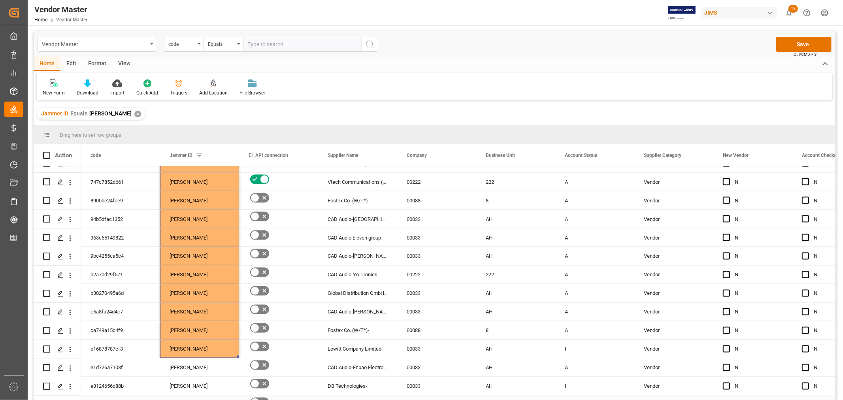
scroll to position [1215, 0]
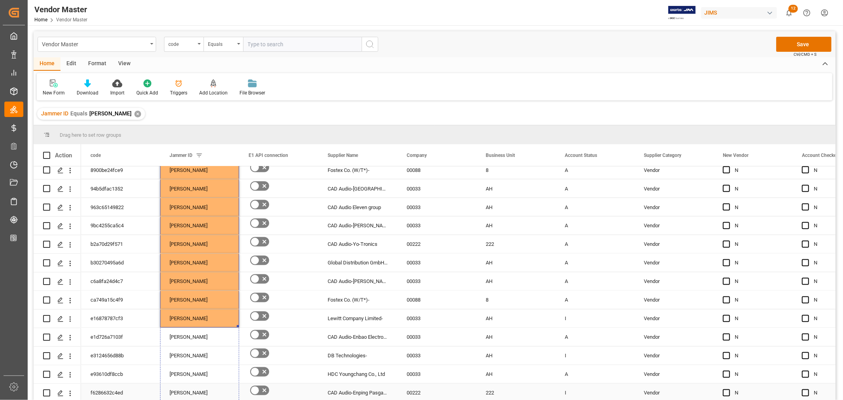
drag, startPoint x: 238, startPoint y: 323, endPoint x: 230, endPoint y: 387, distance: 64.1
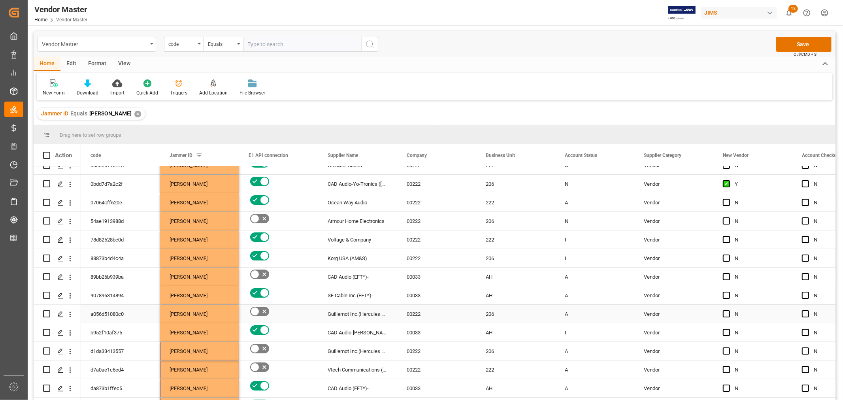
scroll to position [0, 0]
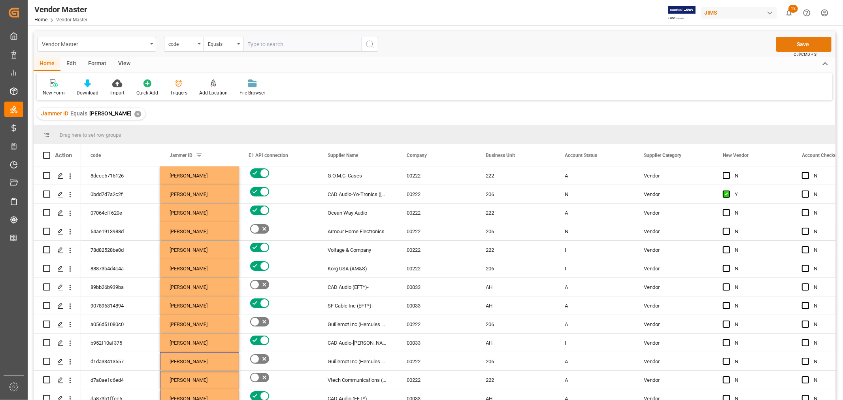
click at [801, 43] on button "Save" at bounding box center [803, 44] width 55 height 15
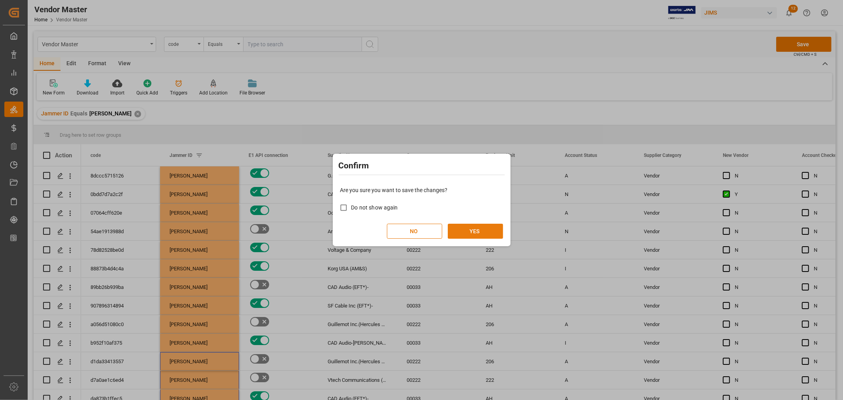
click at [476, 232] on button "YES" at bounding box center [475, 231] width 55 height 15
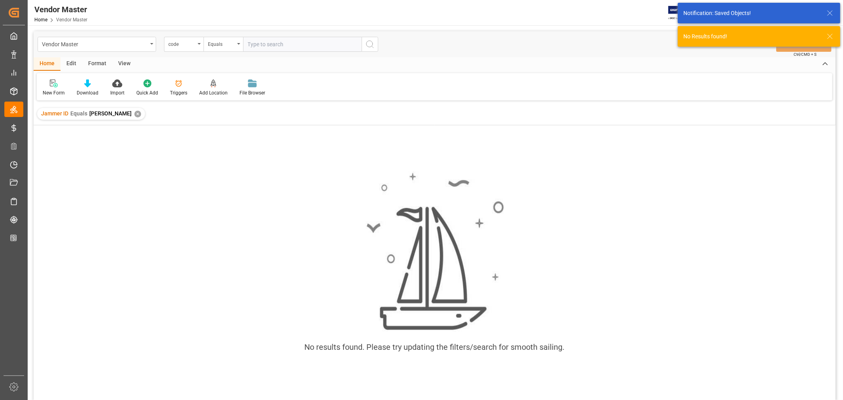
click at [141, 113] on div "✕" at bounding box center [137, 114] width 7 height 7
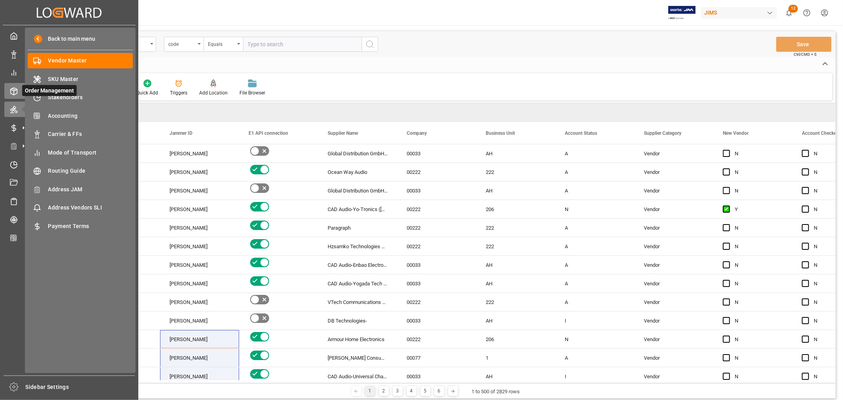
click at [19, 91] on icon at bounding box center [23, 91] width 8 height 8
click at [10, 92] on icon at bounding box center [14, 91] width 8 height 8
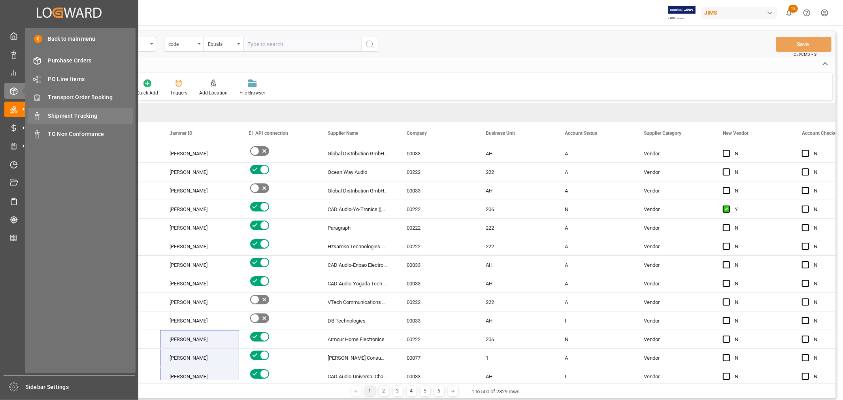
click at [73, 112] on span "Shipment Tracking" at bounding box center [90, 116] width 85 height 8
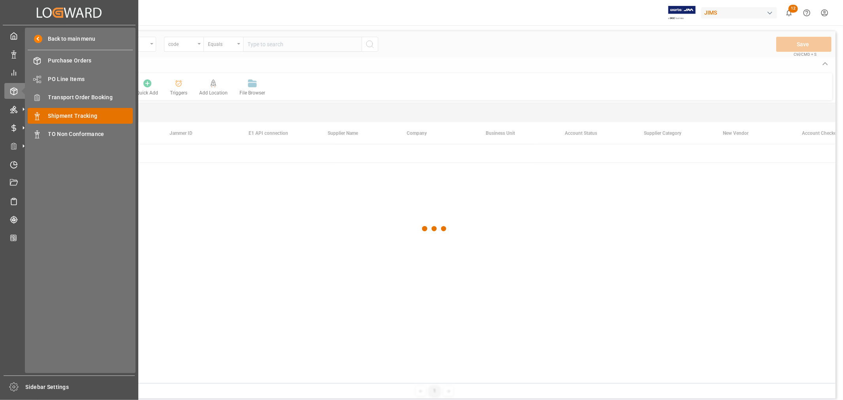
click at [78, 114] on span "Shipment Tracking" at bounding box center [90, 116] width 85 height 8
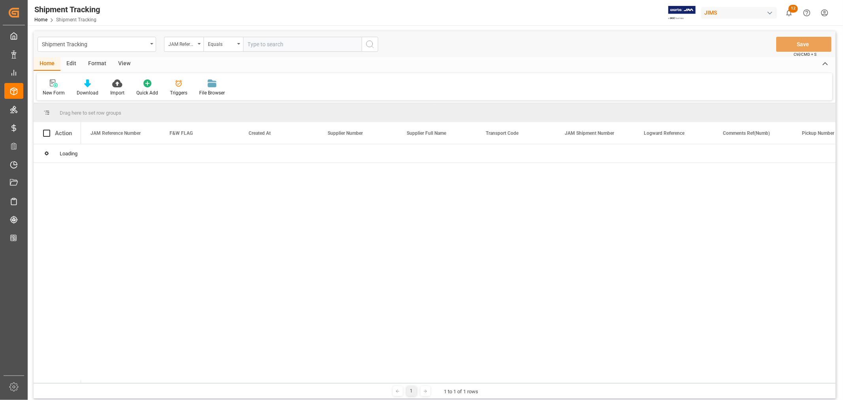
click at [287, 45] on input "text" at bounding box center [302, 44] width 119 height 15
paste input "22-10566-ID"
click at [287, 45] on input "22-10566-ID" at bounding box center [302, 44] width 119 height 15
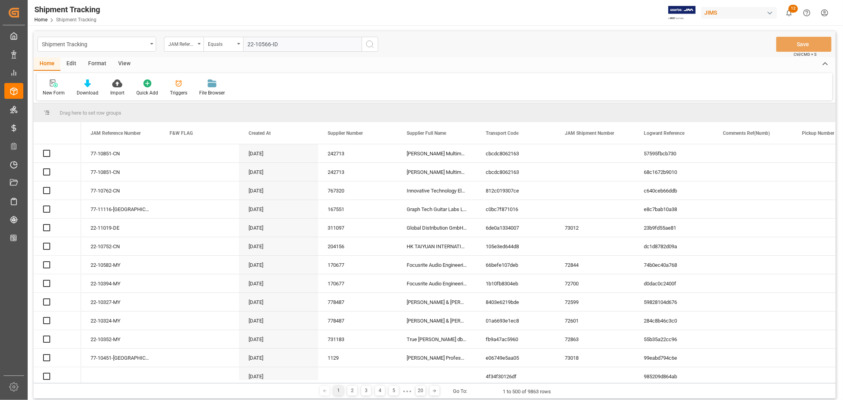
type input "22-10566-ID"
click at [370, 43] on icon "search button" at bounding box center [369, 44] width 9 height 9
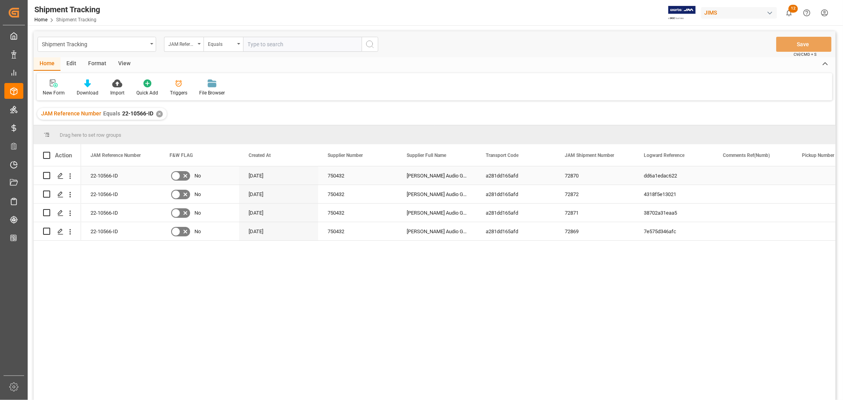
click at [662, 179] on div "dd6a1edac622" at bounding box center [674, 175] width 79 height 18
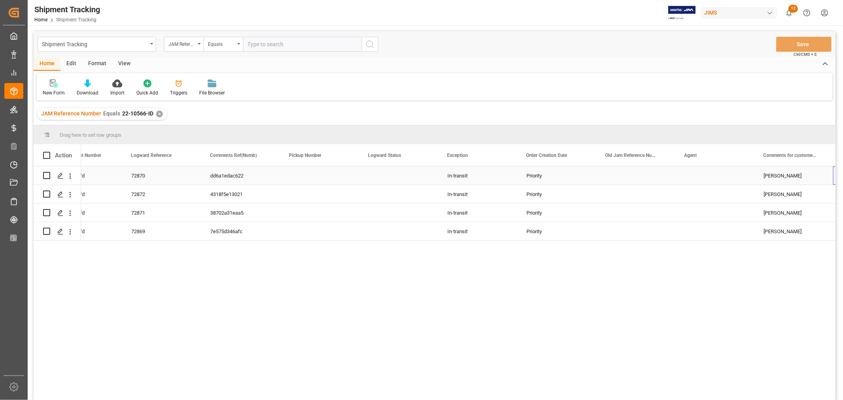
scroll to position [0, 513]
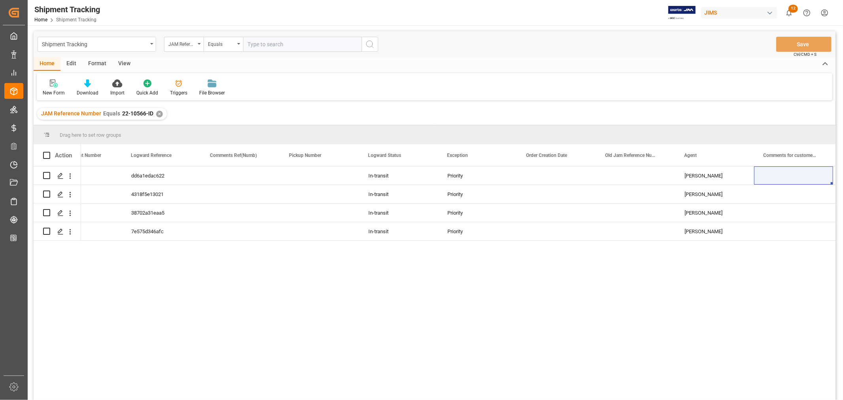
click at [280, 45] on input "text" at bounding box center [302, 44] width 119 height 15
paste input "22-10352-MY"
type input "22-10352-MY"
click at [159, 111] on div "✕" at bounding box center [159, 114] width 7 height 7
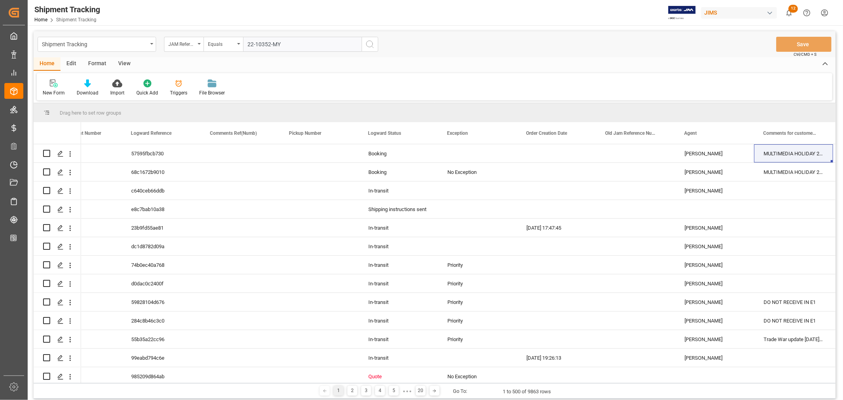
click at [369, 42] on icon "search button" at bounding box center [369, 44] width 9 height 9
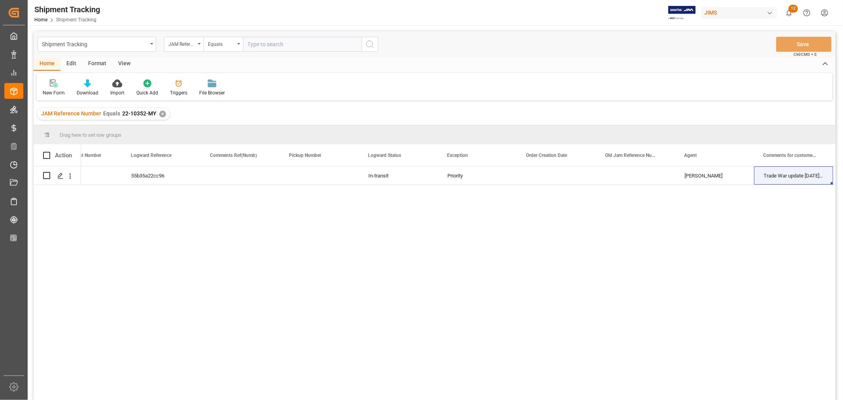
click at [248, 42] on input "text" at bounding box center [302, 44] width 119 height 15
paste input "22-10622-VN"
type input "22-10622-VN"
click at [161, 113] on div "✕" at bounding box center [162, 114] width 7 height 7
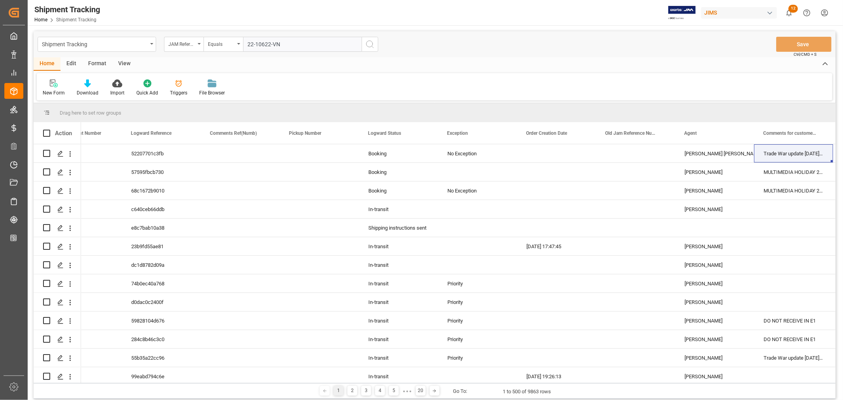
click at [370, 45] on icon "search button" at bounding box center [369, 44] width 9 height 9
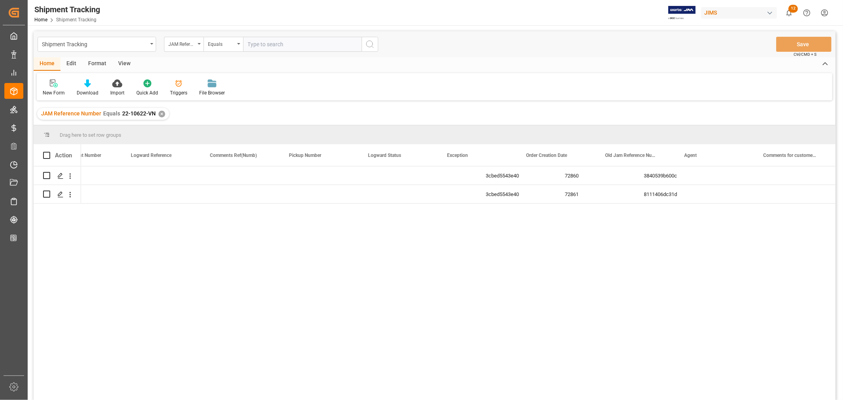
scroll to position [0, 513]
